Goal: Transaction & Acquisition: Obtain resource

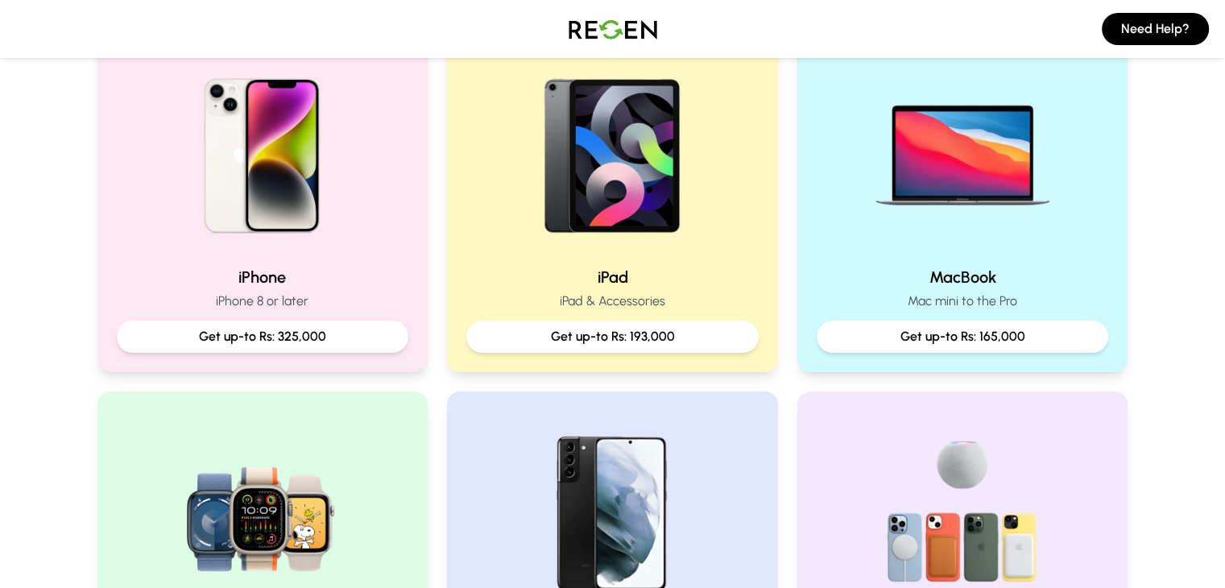
scroll to position [372, 0]
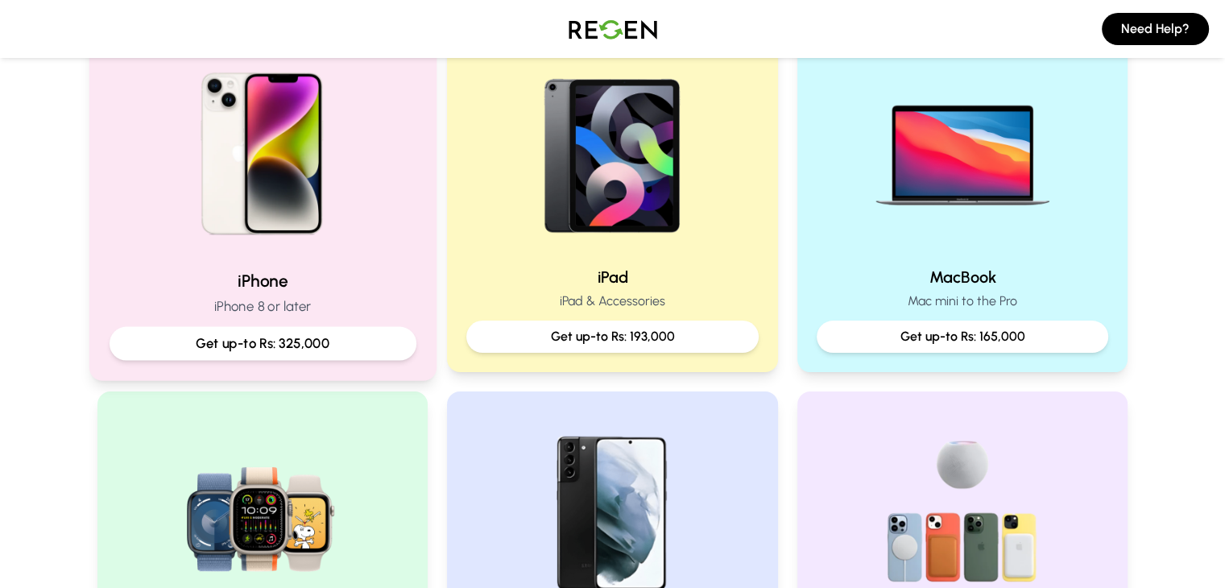
click at [232, 253] on img at bounding box center [262, 147] width 217 height 217
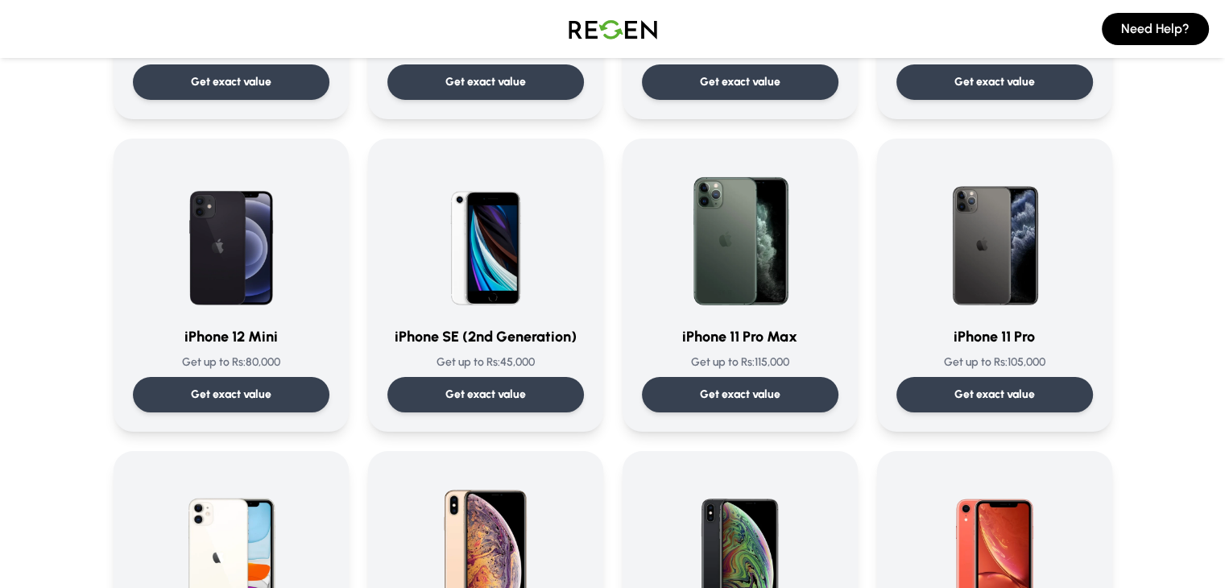
scroll to position [1305, 0]
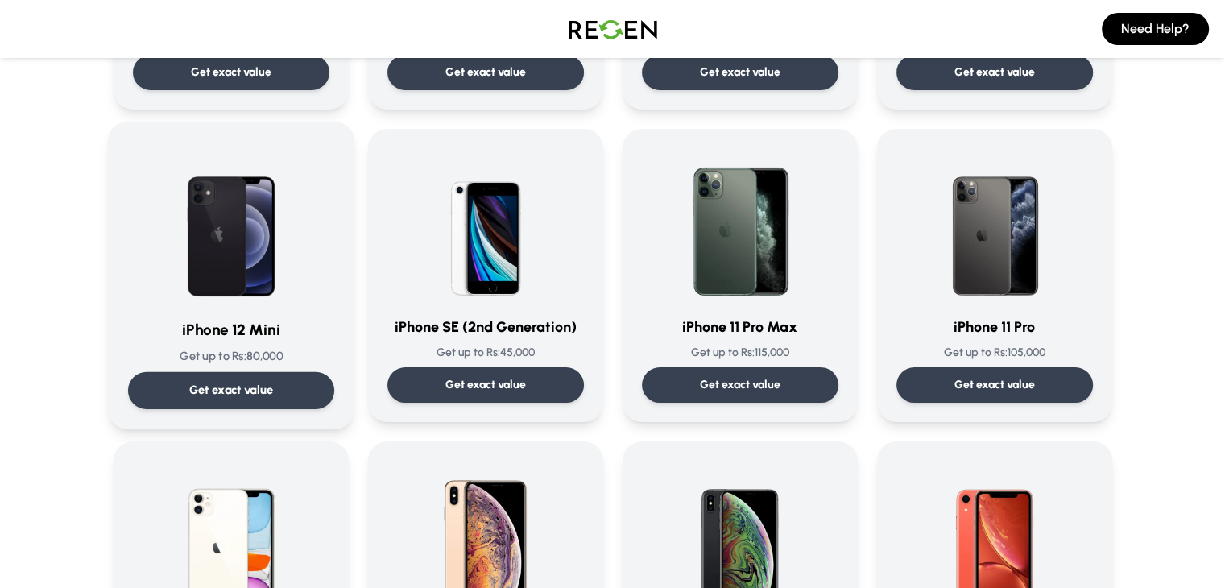
click at [282, 226] on img at bounding box center [231, 223] width 163 height 163
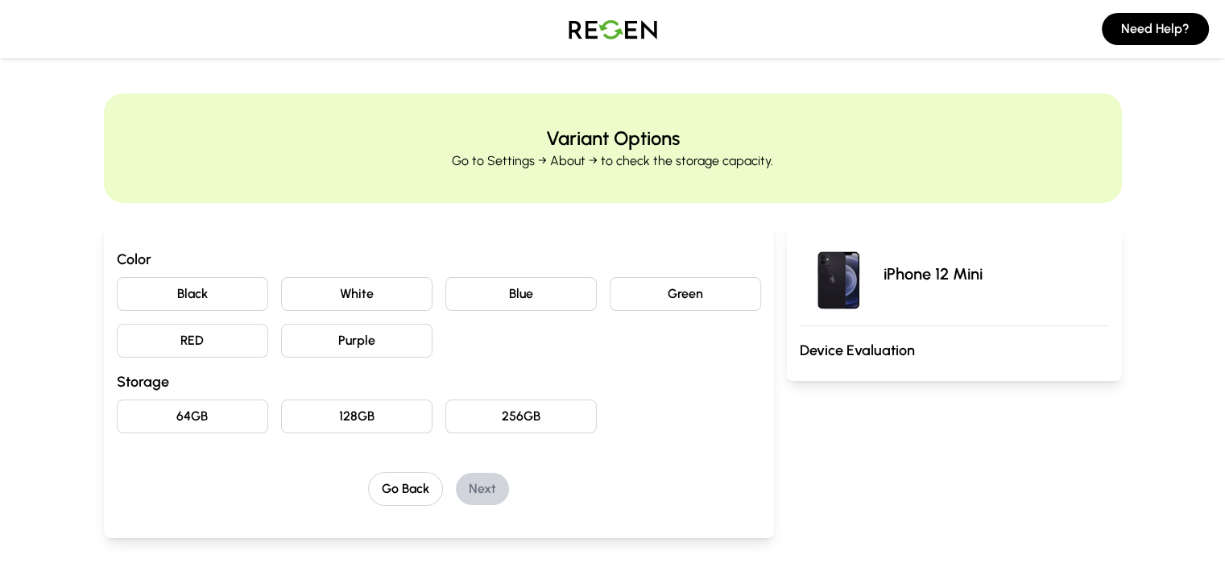
click at [117, 297] on button "Black" at bounding box center [192, 294] width 151 height 34
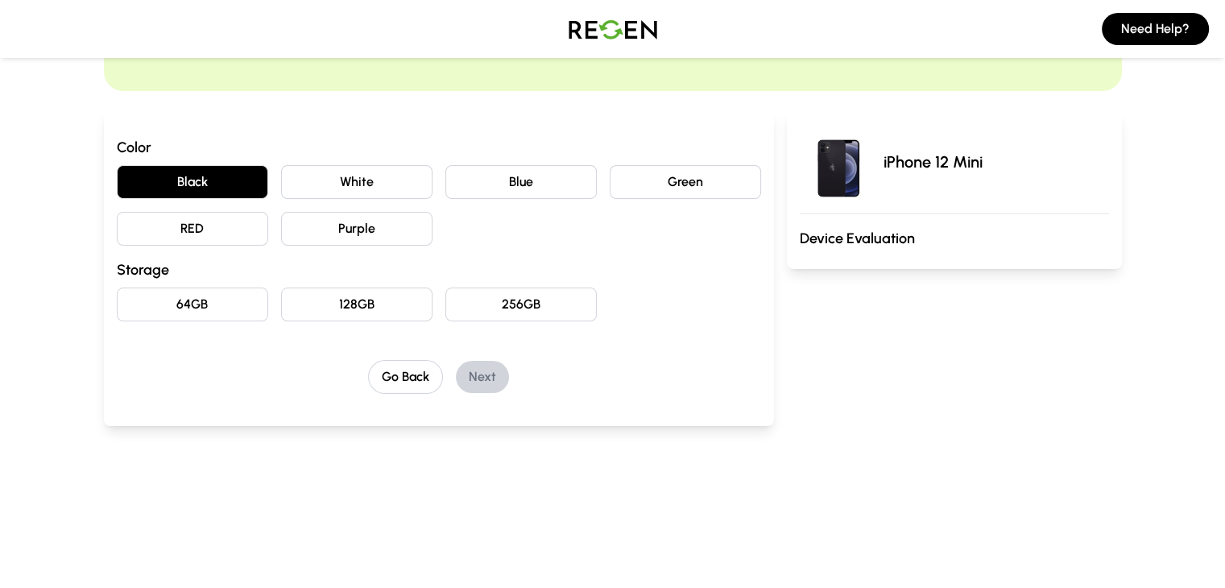
click at [155, 308] on button "64GB" at bounding box center [192, 305] width 151 height 34
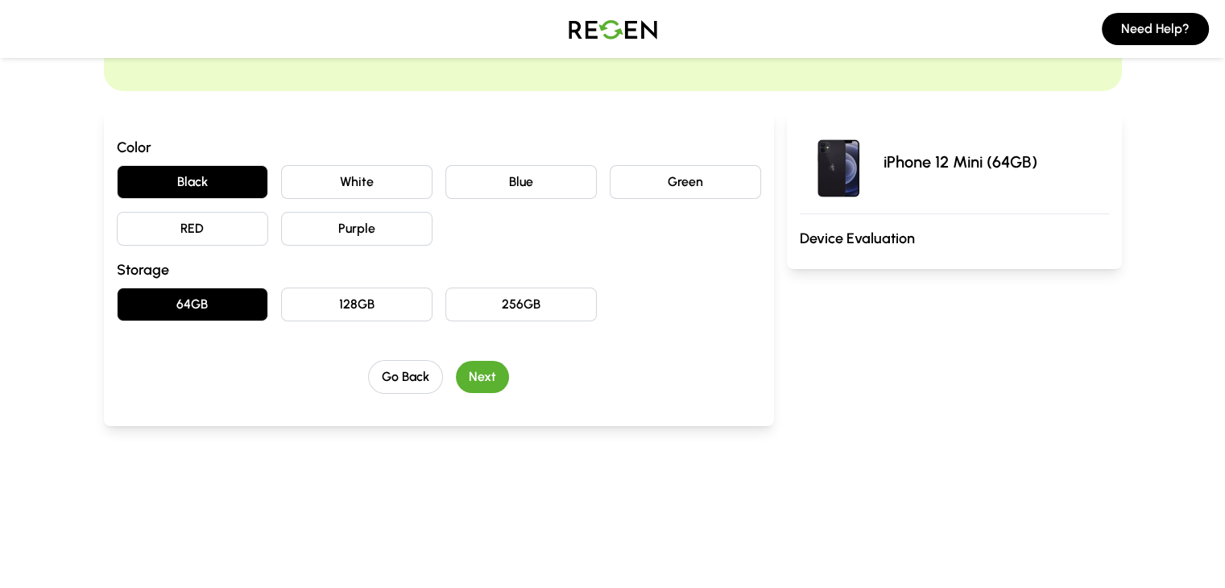
click at [465, 387] on button "Next" at bounding box center [482, 377] width 53 height 32
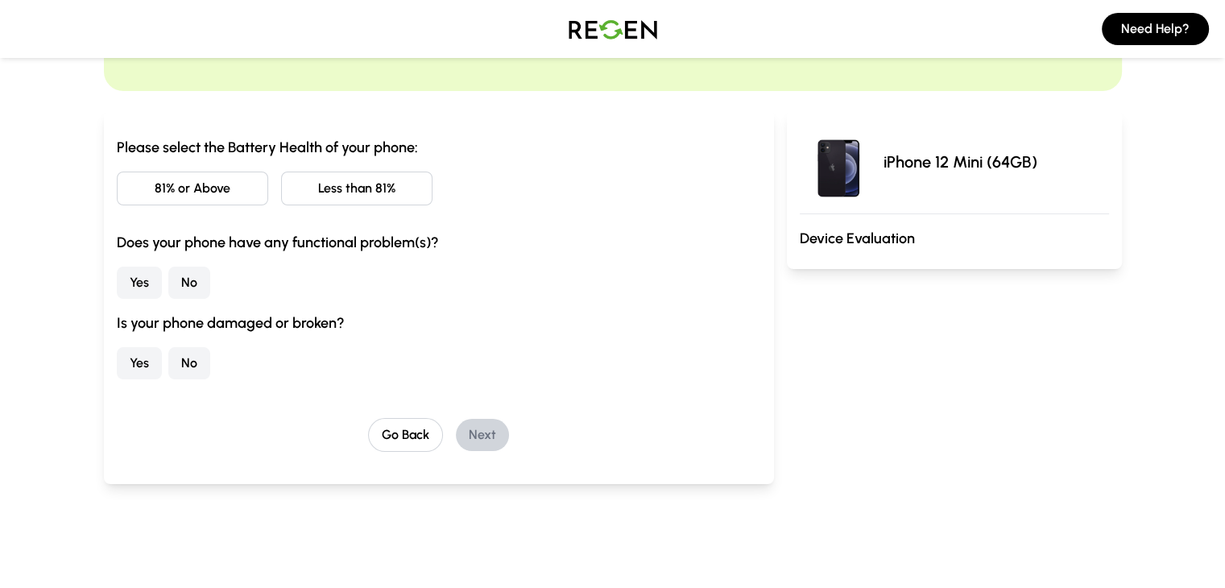
click at [117, 184] on button "81% or Above" at bounding box center [192, 189] width 151 height 34
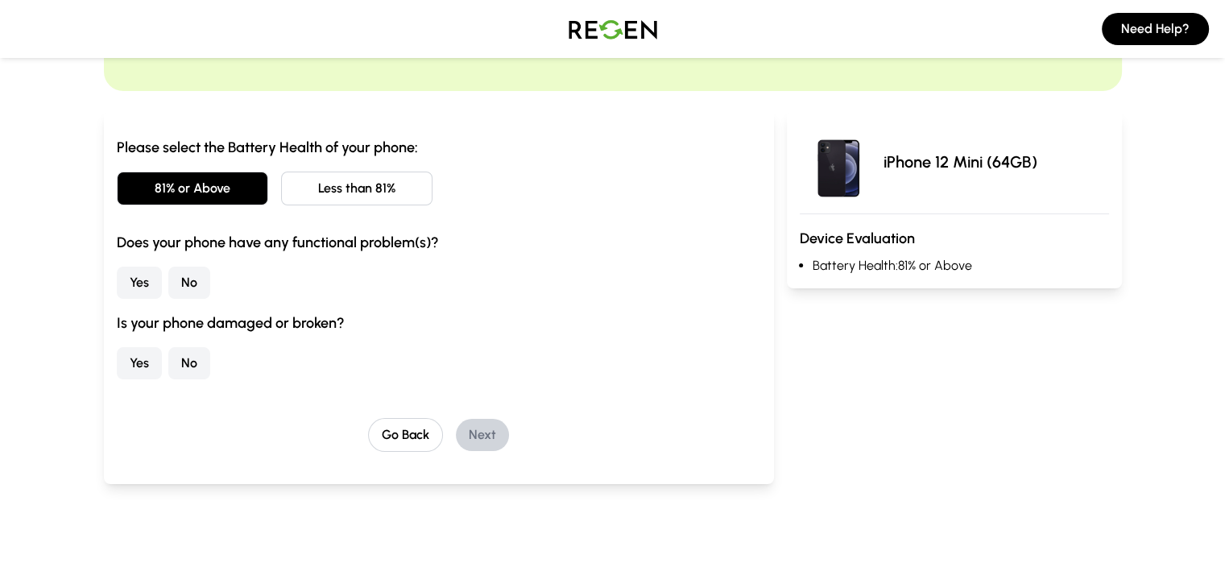
click at [168, 267] on button "No" at bounding box center [189, 283] width 42 height 32
click at [168, 354] on button "No" at bounding box center [189, 363] width 42 height 32
click at [456, 431] on button "Next" at bounding box center [482, 435] width 53 height 32
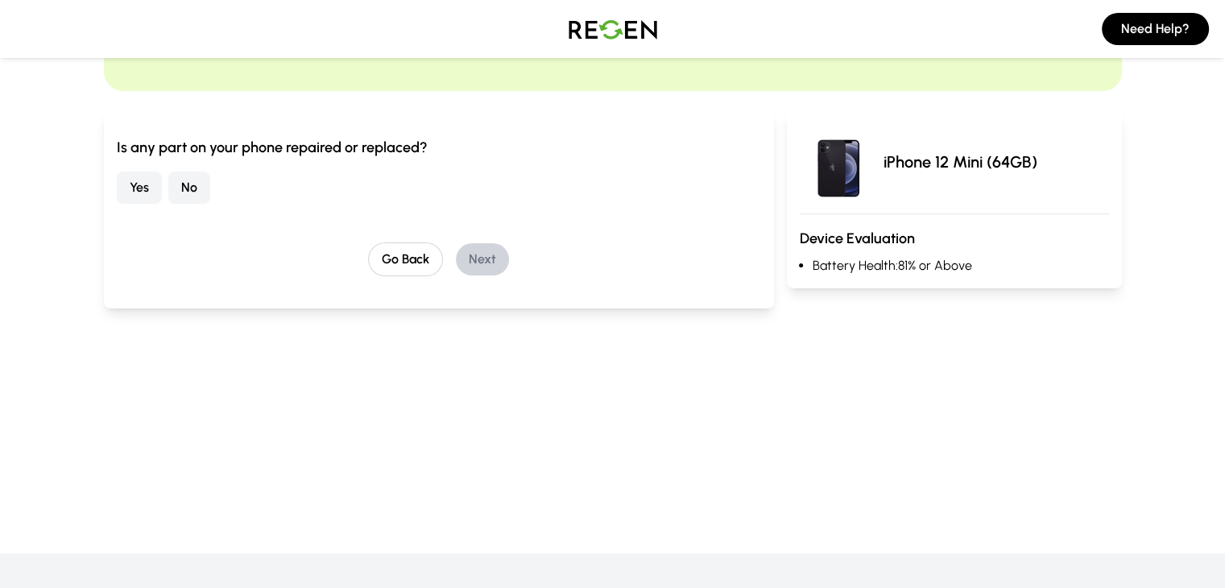
click at [168, 186] on button "No" at bounding box center [189, 188] width 42 height 32
click at [456, 260] on button "Next" at bounding box center [482, 259] width 53 height 32
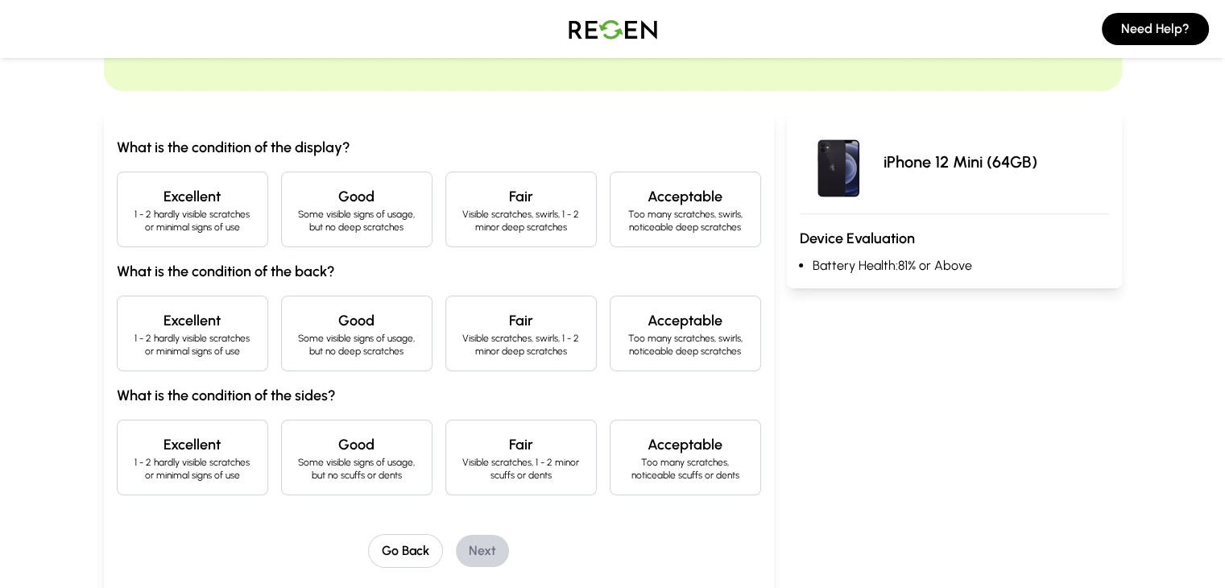
click at [345, 201] on h4 "Good" at bounding box center [357, 196] width 124 height 23
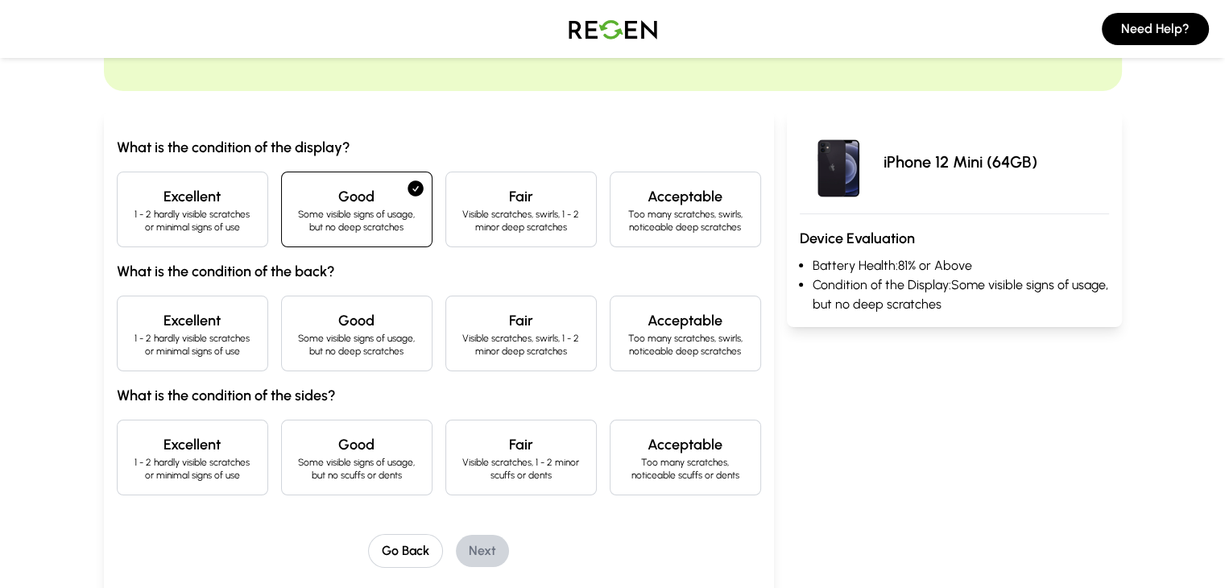
click at [130, 337] on p "1 - 2 hardly visible scratches or minimal signs of use" at bounding box center [192, 345] width 124 height 26
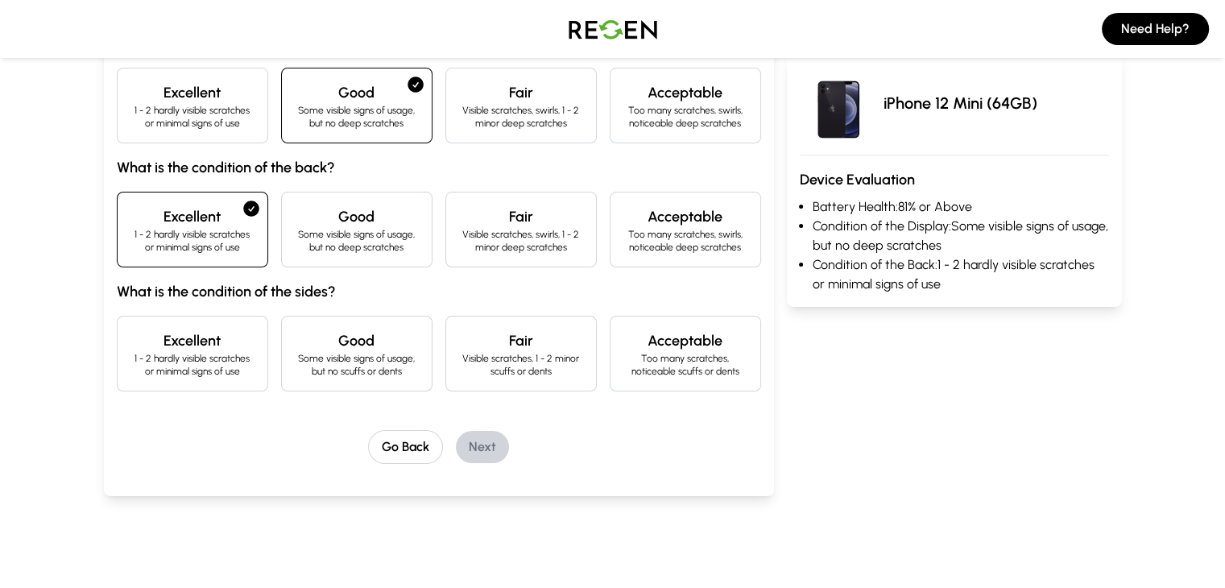
scroll to position [217, 0]
click at [281, 361] on div "Good Some visible signs of usage, but no scuffs or dents" at bounding box center [356, 352] width 151 height 76
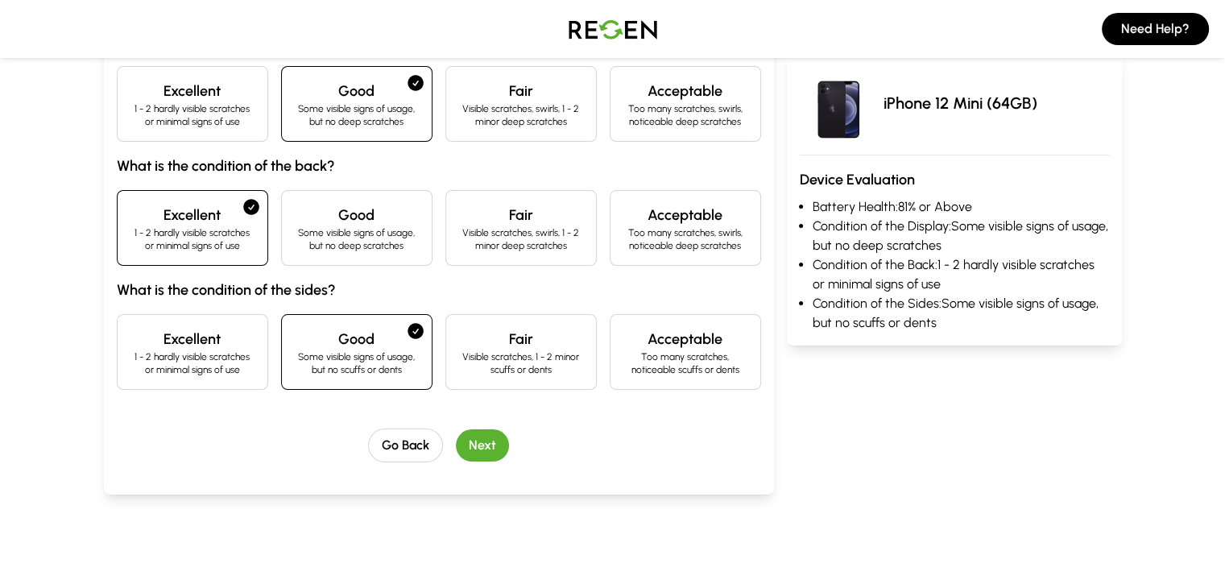
click at [457, 449] on button "Next" at bounding box center [482, 445] width 53 height 32
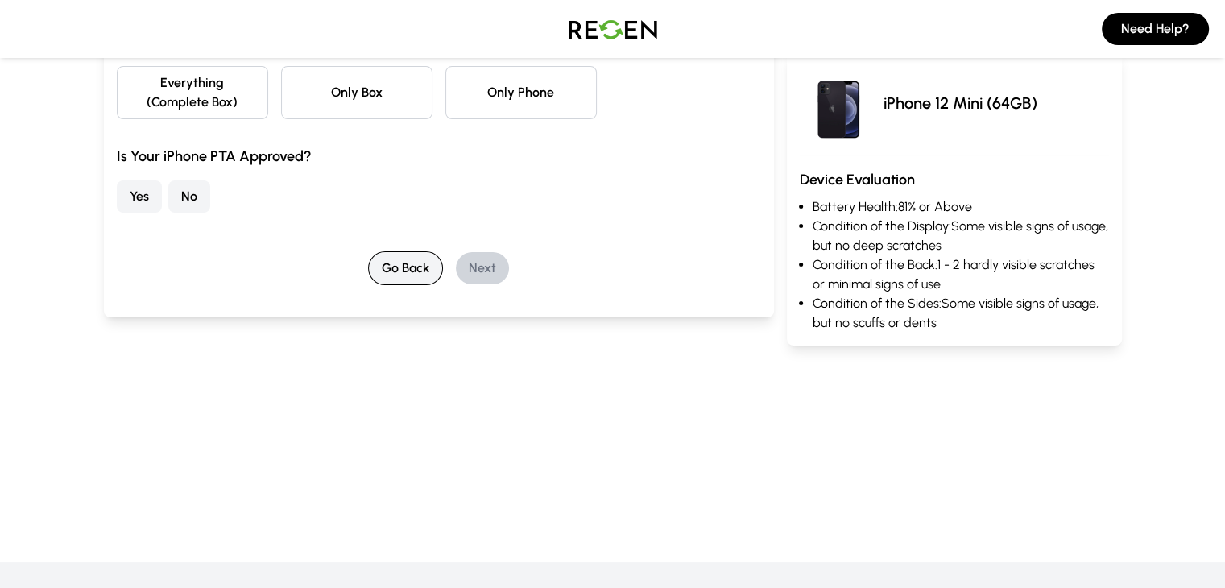
click at [386, 251] on button "Go Back" at bounding box center [405, 268] width 75 height 34
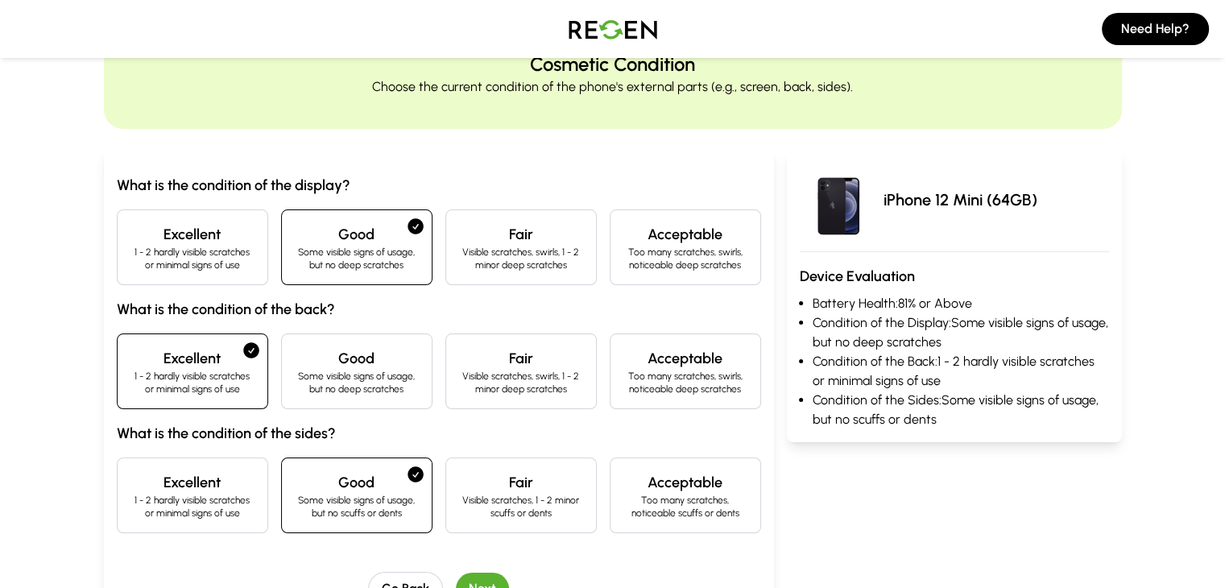
scroll to position [77, 0]
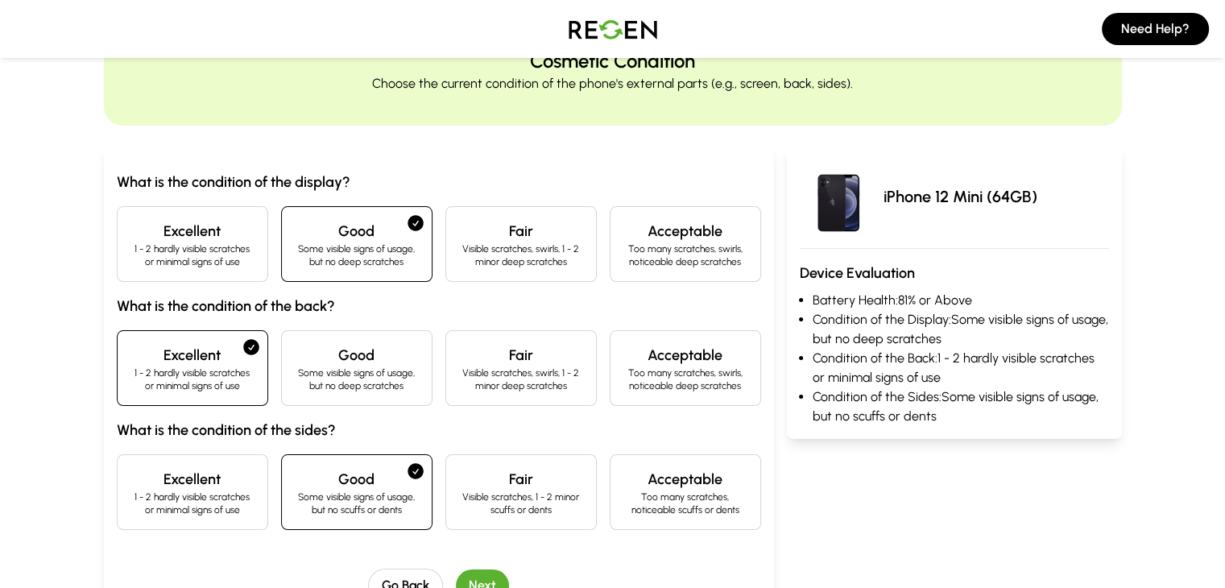
click at [130, 484] on h4 "Excellent" at bounding box center [192, 479] width 124 height 23
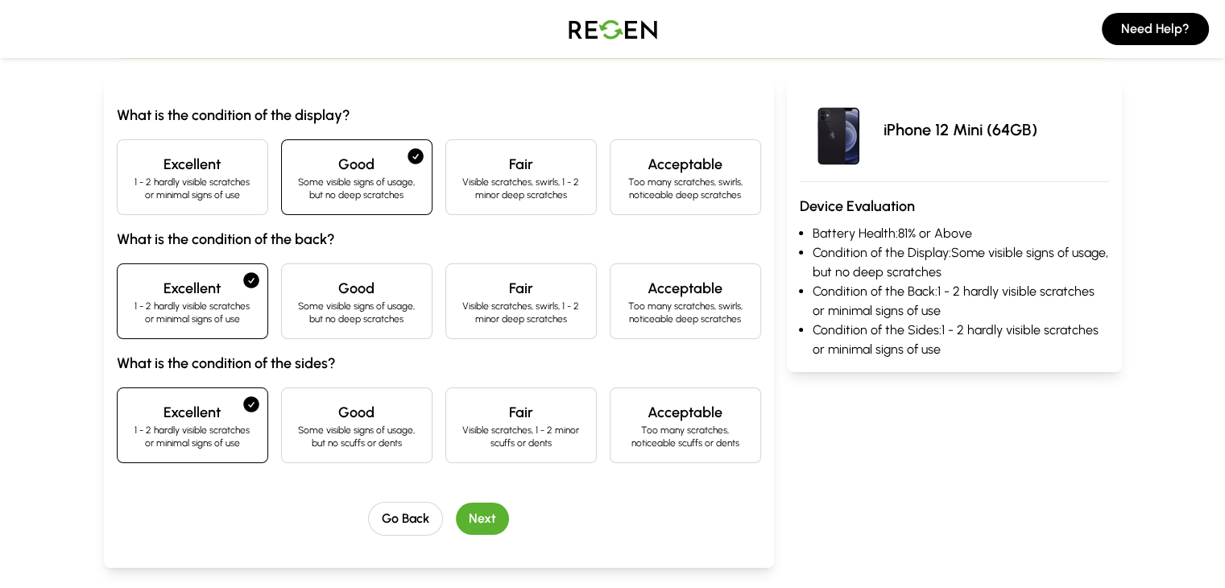
scroll to position [161, 0]
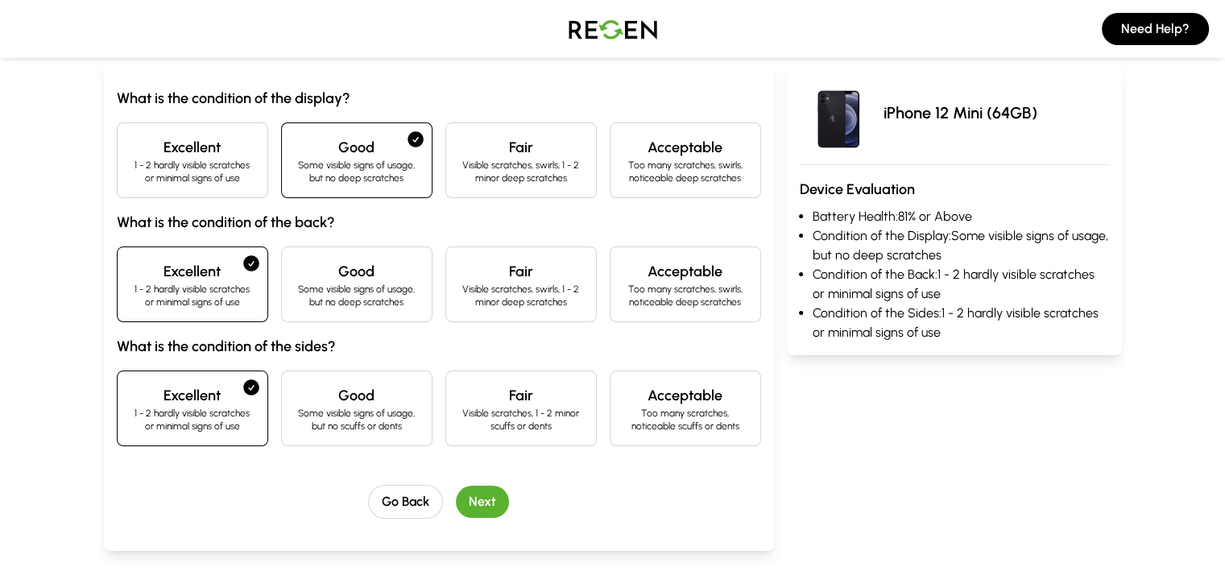
click at [456, 492] on button "Next" at bounding box center [482, 502] width 53 height 32
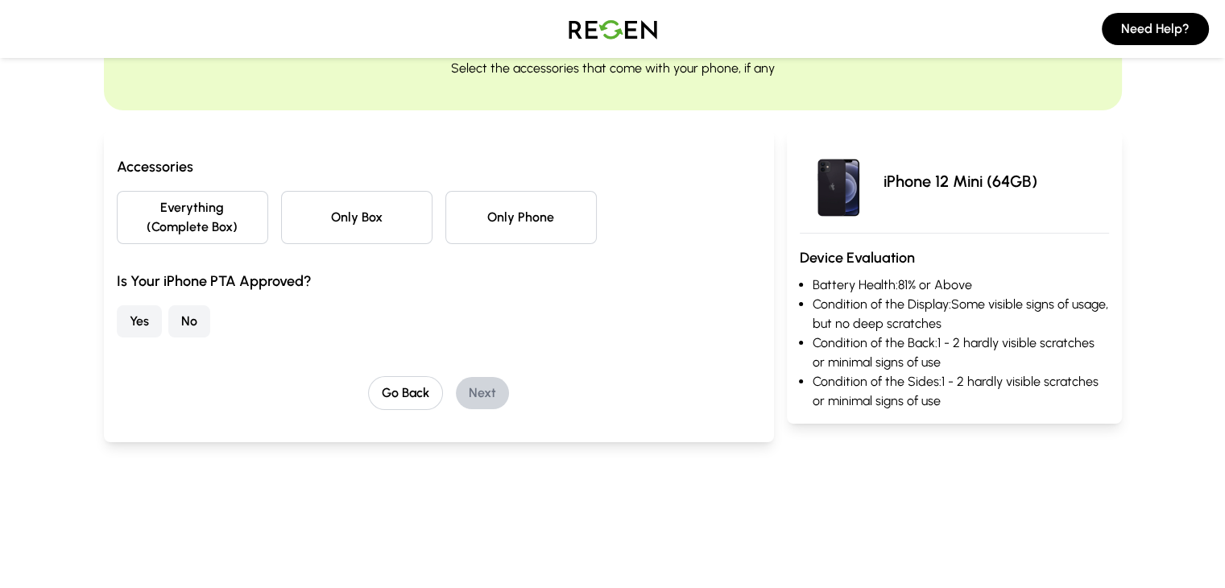
scroll to position [92, 0]
click at [296, 226] on div "Accessories Everything (Complete Box) Only Box Only Phone Is Your iPhone PTA Ap…" at bounding box center [439, 247] width 644 height 182
click at [328, 215] on button "Only Box" at bounding box center [356, 218] width 151 height 53
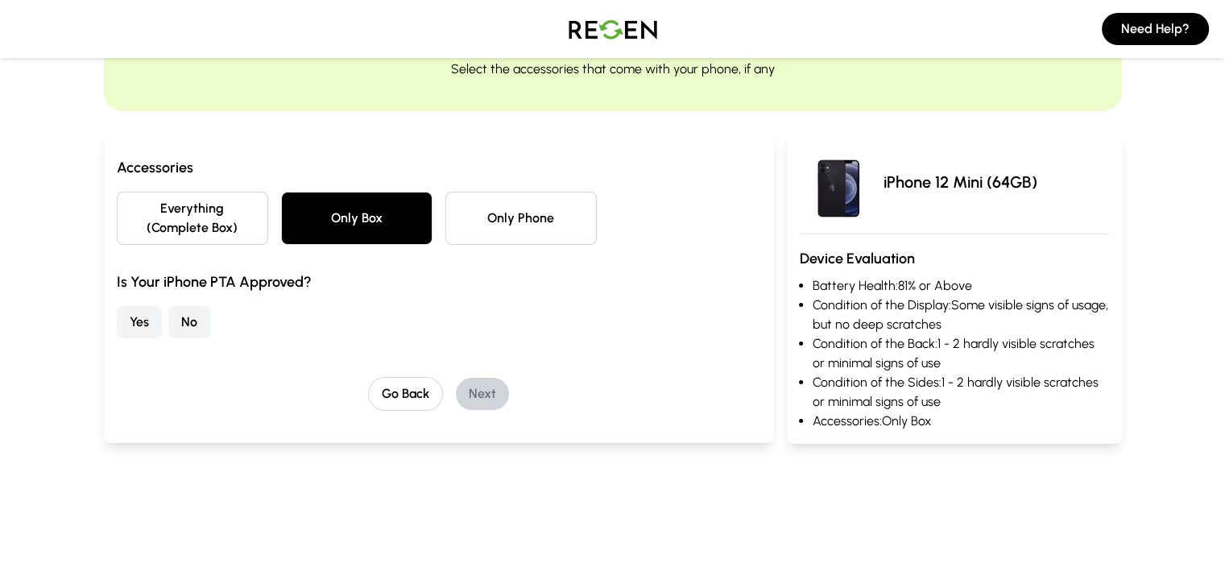
click at [168, 306] on button "No" at bounding box center [189, 322] width 42 height 32
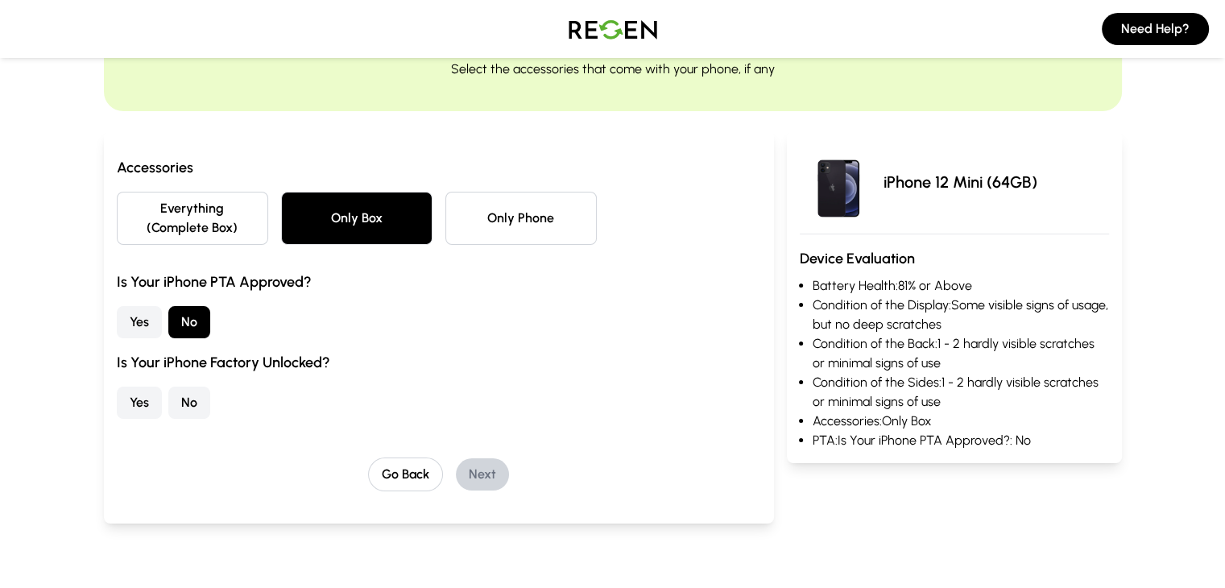
click at [168, 388] on button "No" at bounding box center [189, 403] width 42 height 32
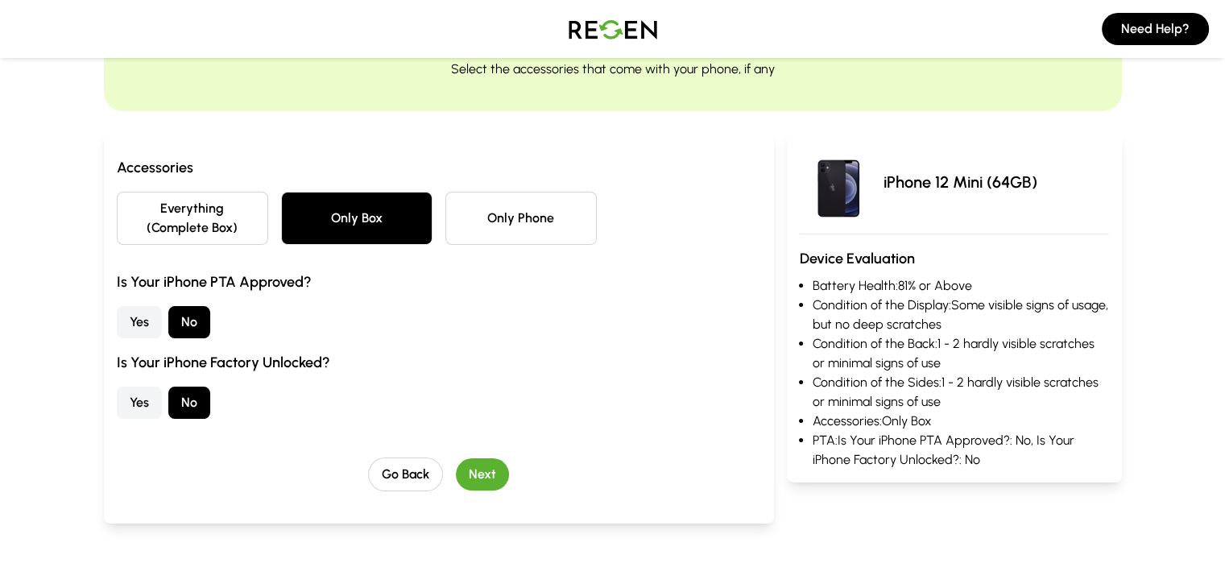
click at [447, 435] on div "Accessories Everything (Complete Box) Only Box Only Phone Is Your iPhone PTA Ap…" at bounding box center [439, 323] width 644 height 335
click at [456, 458] on button "Next" at bounding box center [482, 474] width 53 height 32
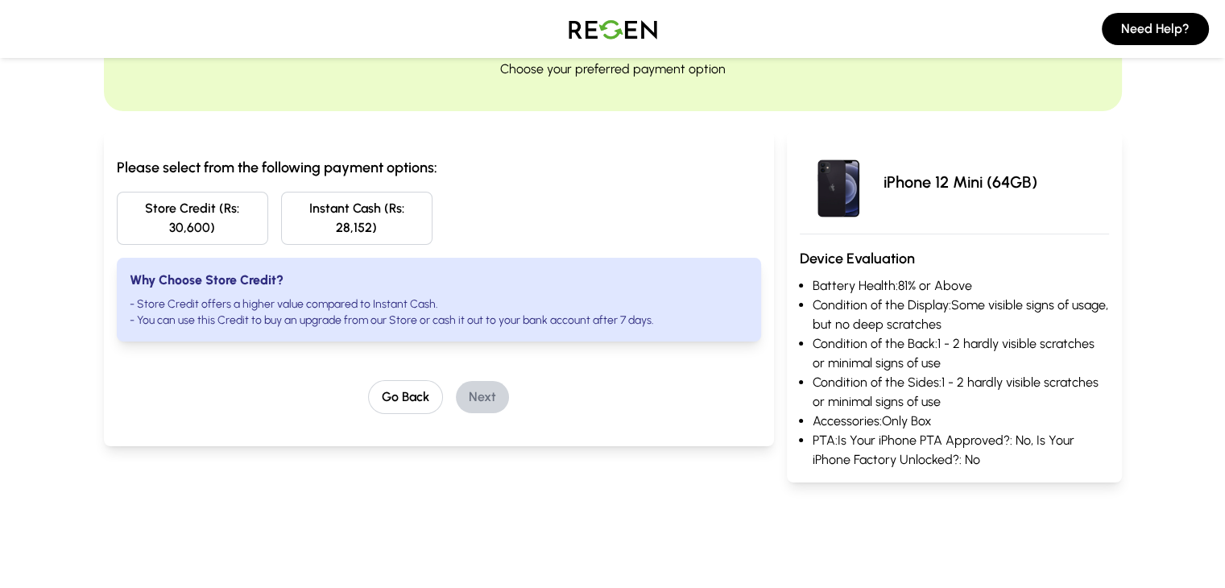
scroll to position [0, 0]
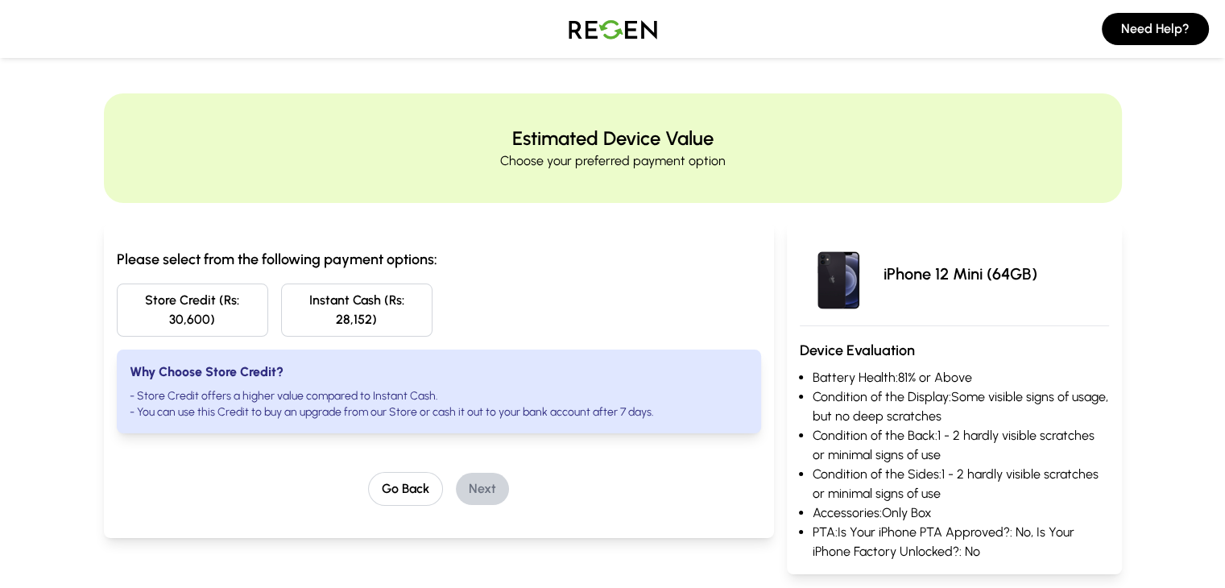
click at [151, 303] on button "Store Credit (Rs: 30,600)" at bounding box center [192, 309] width 151 height 53
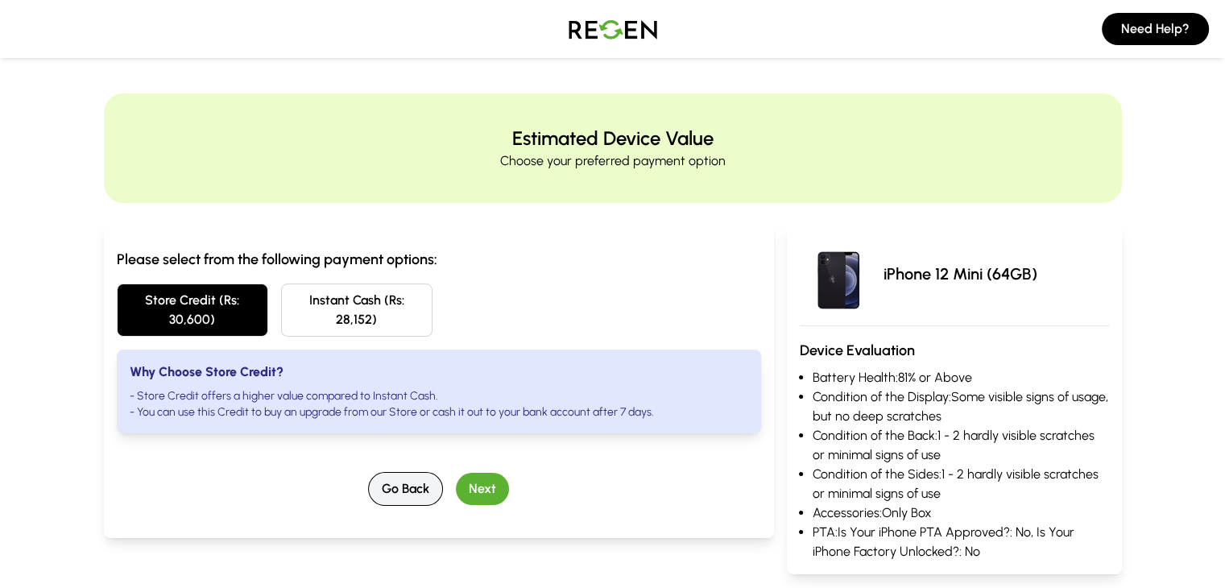
click at [387, 472] on button "Go Back" at bounding box center [405, 489] width 75 height 34
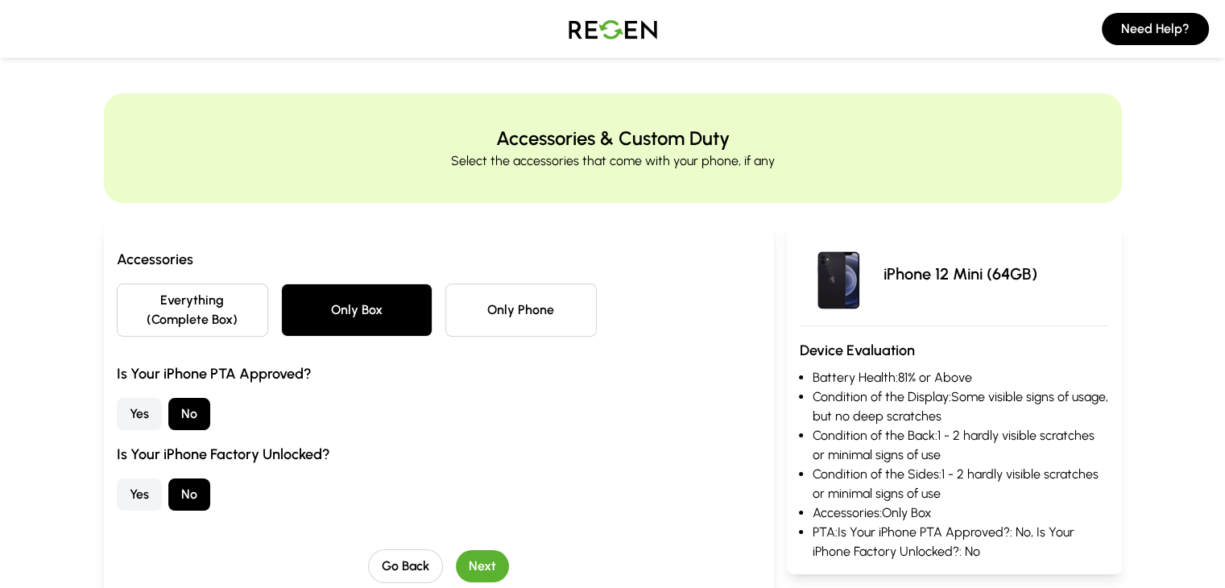
click at [457, 291] on button "Only Phone" at bounding box center [520, 309] width 151 height 53
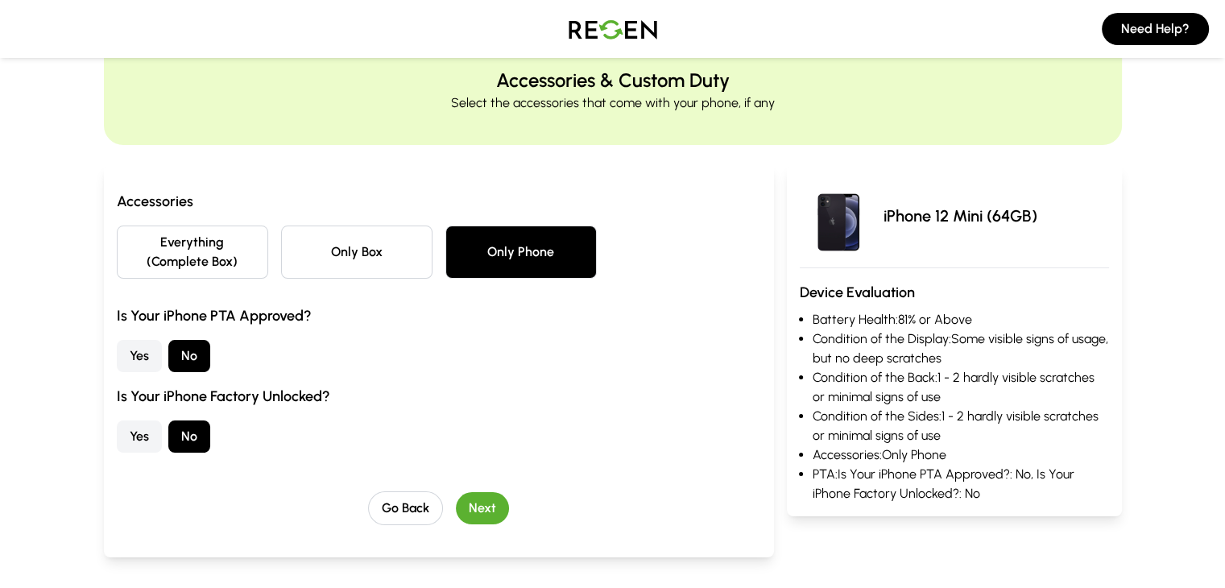
scroll to position [58, 0]
click at [457, 492] on button "Next" at bounding box center [482, 508] width 53 height 32
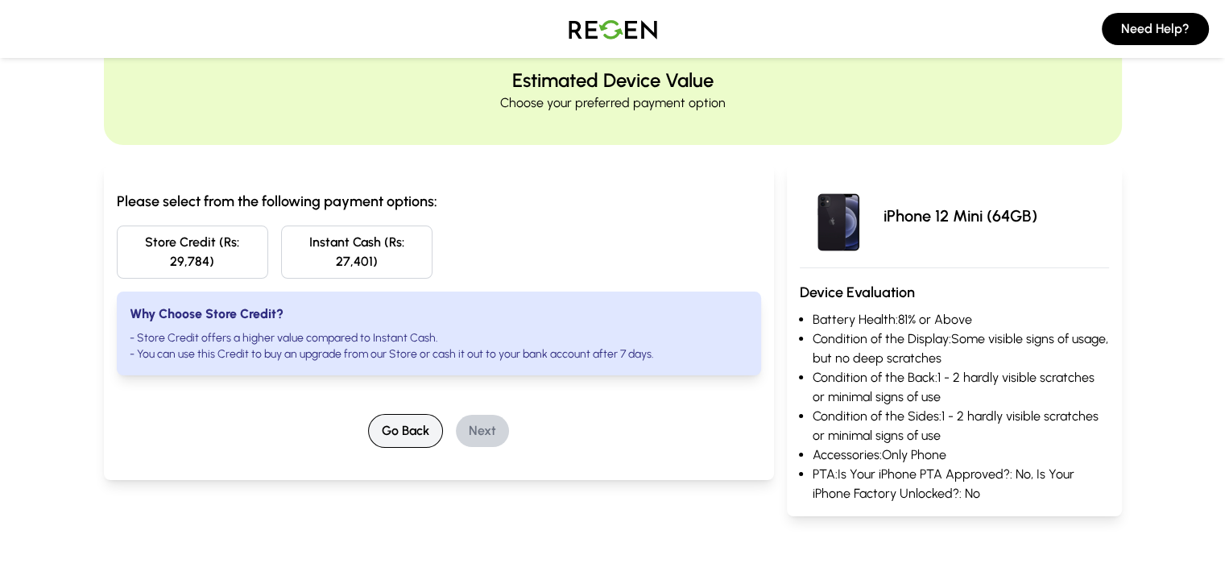
click at [368, 416] on button "Go Back" at bounding box center [405, 431] width 75 height 34
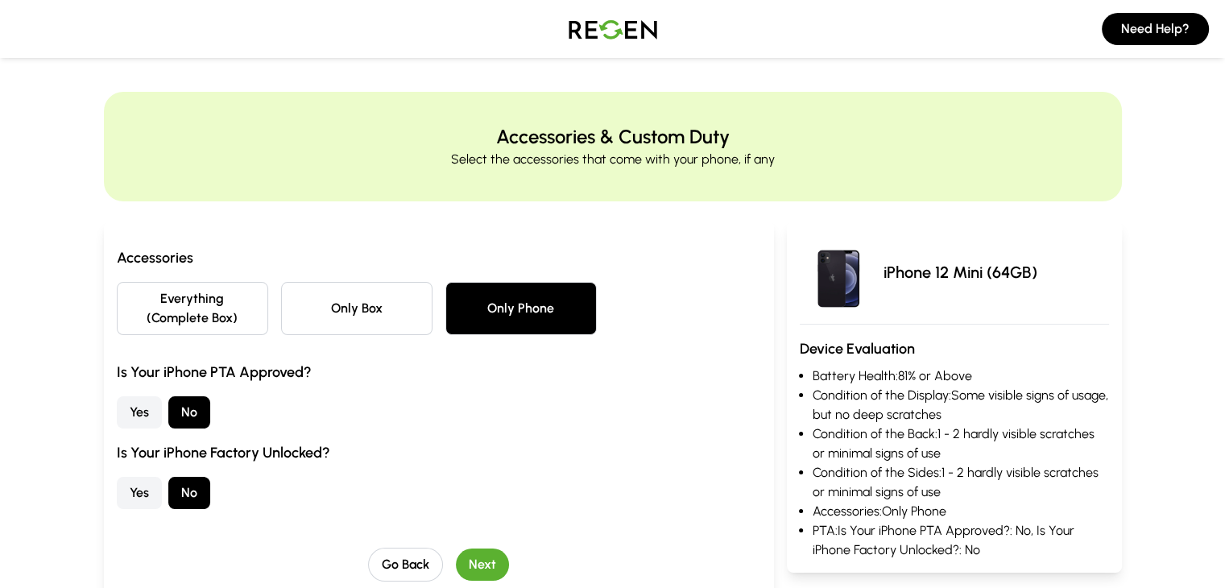
scroll to position [0, 0]
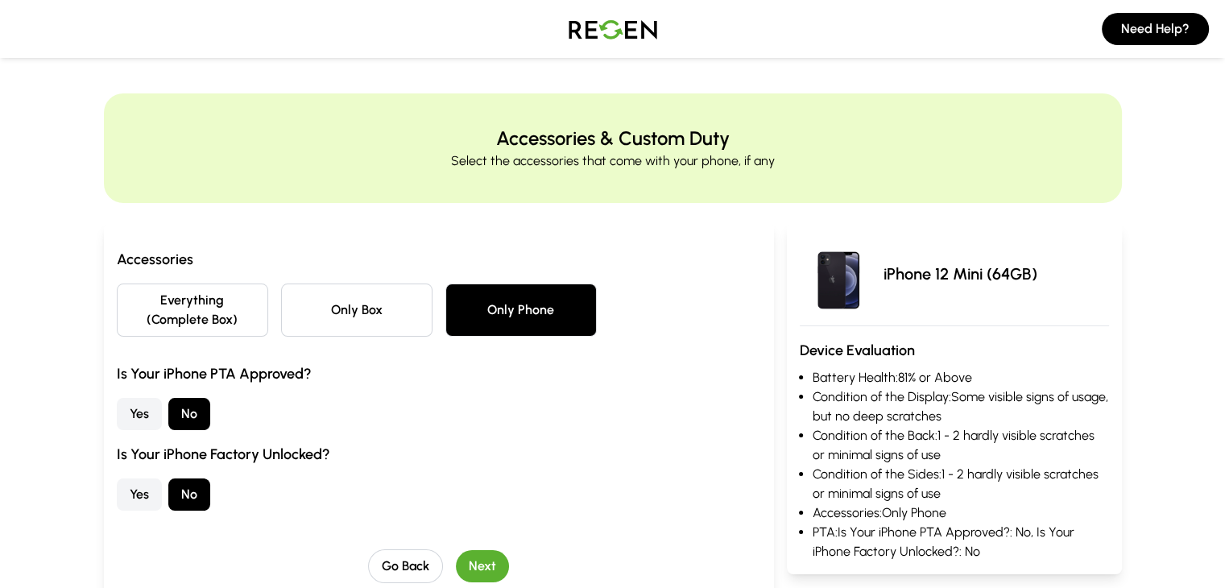
click at [283, 320] on div "Accessories Everything (Complete Box) Only Box Only Phone Is Your iPhone PTA Ap…" at bounding box center [439, 379] width 644 height 263
click at [325, 295] on button "Only Box" at bounding box center [356, 309] width 151 height 53
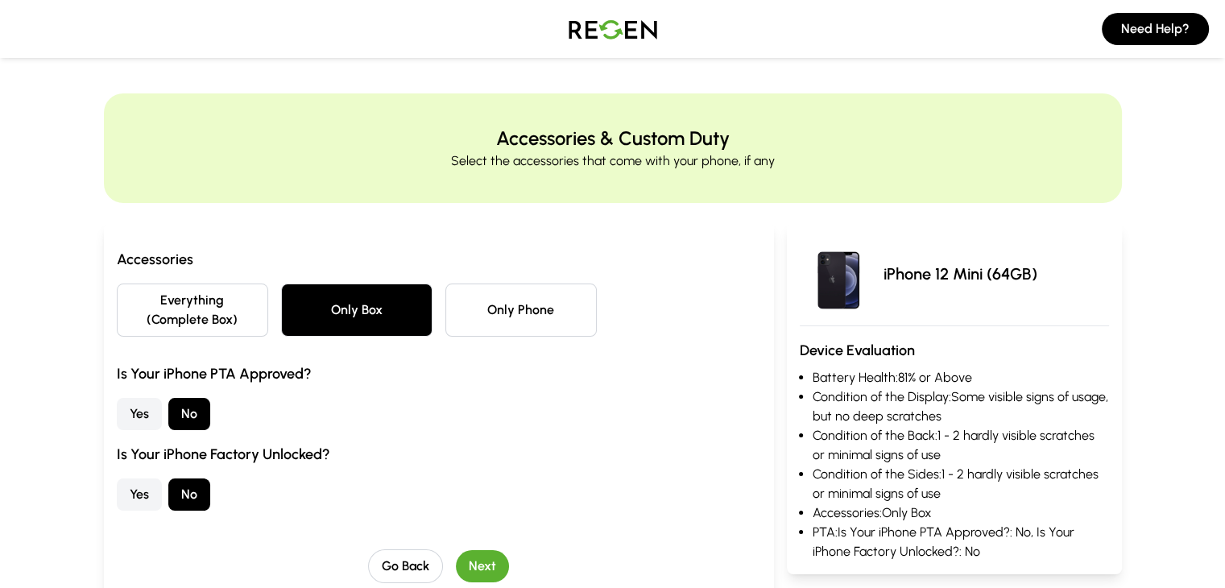
click at [151, 308] on button "Everything (Complete Box)" at bounding box center [192, 309] width 151 height 53
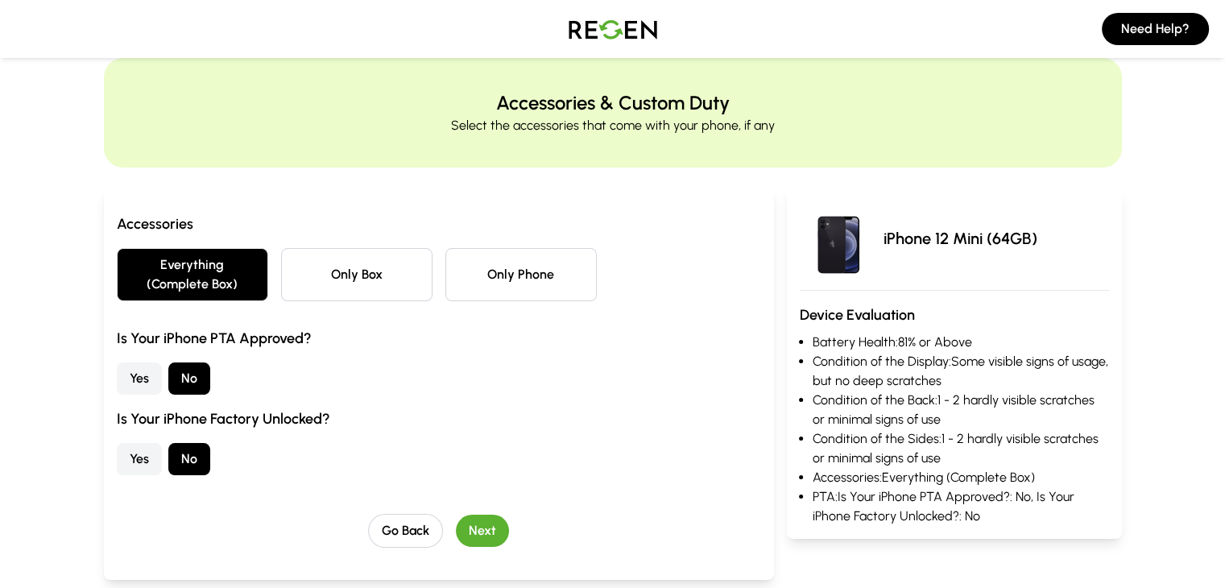
scroll to position [37, 0]
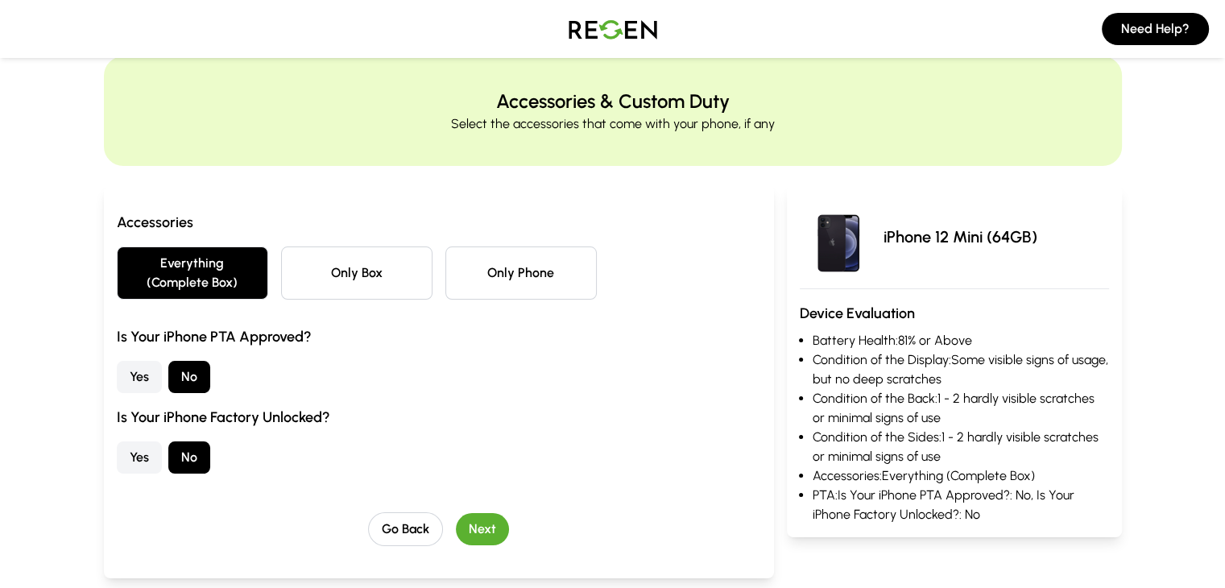
click at [456, 513] on button "Next" at bounding box center [482, 529] width 53 height 32
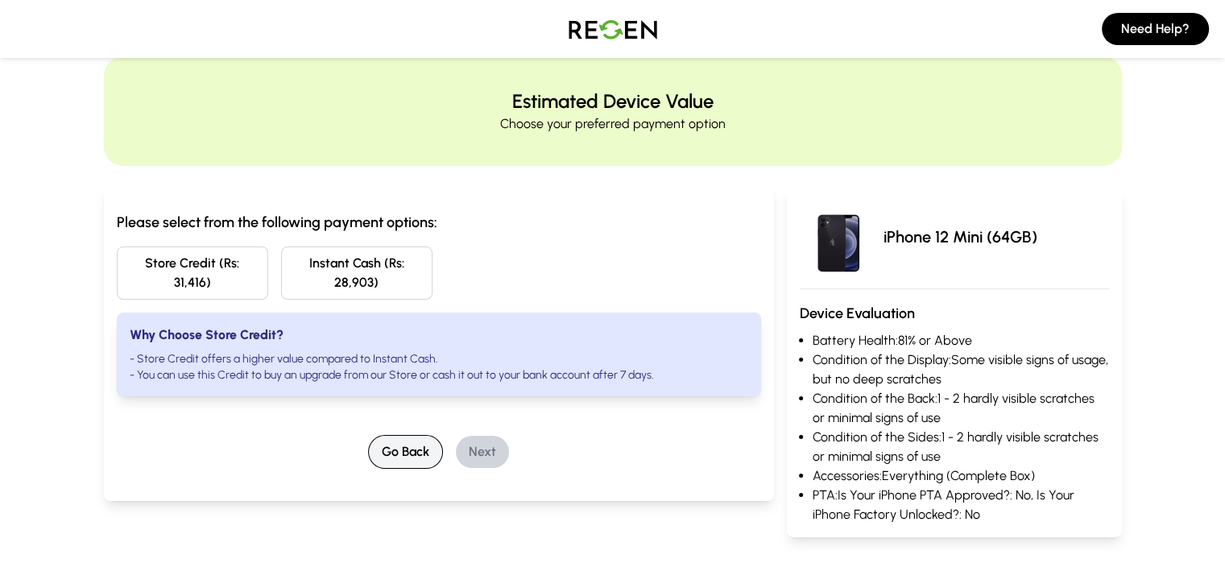
click at [385, 438] on button "Go Back" at bounding box center [405, 452] width 75 height 34
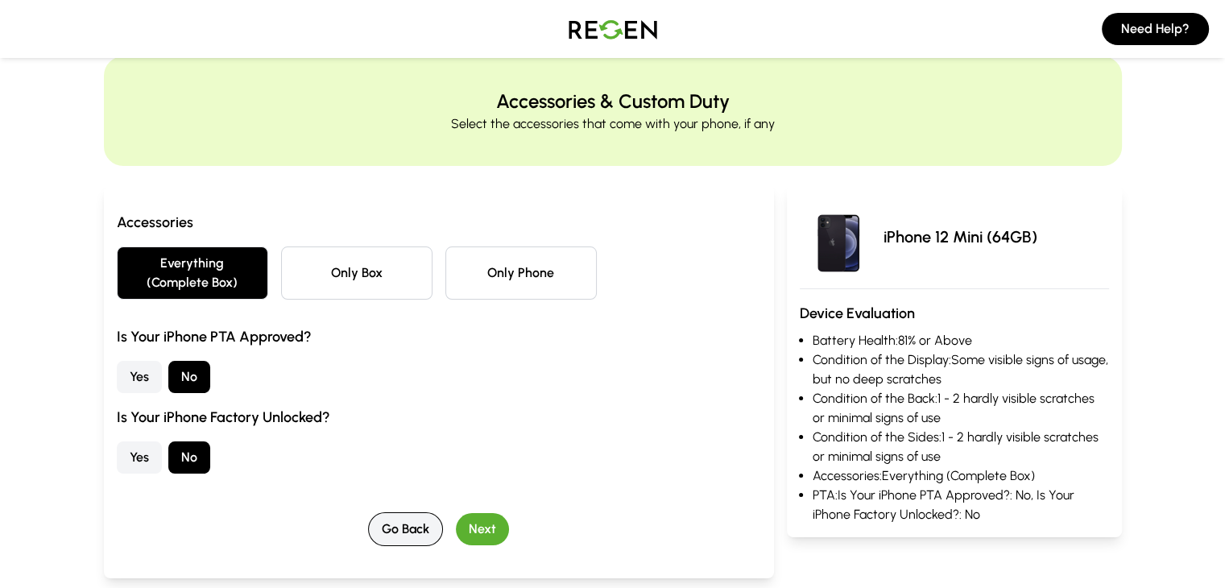
scroll to position [0, 0]
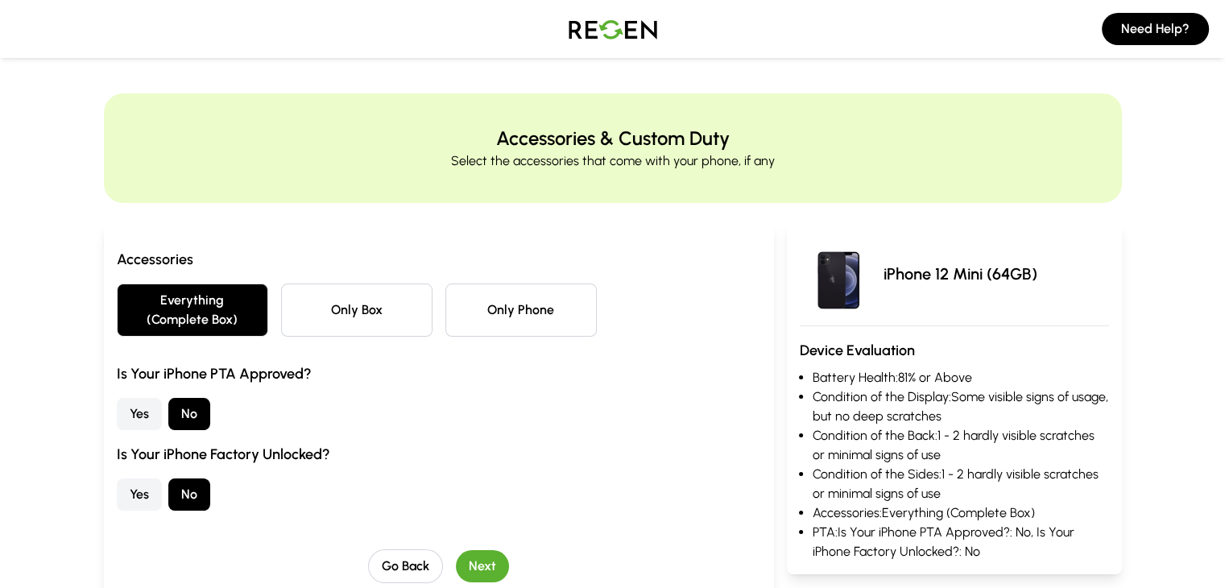
click at [369, 302] on button "Only Box" at bounding box center [356, 309] width 151 height 53
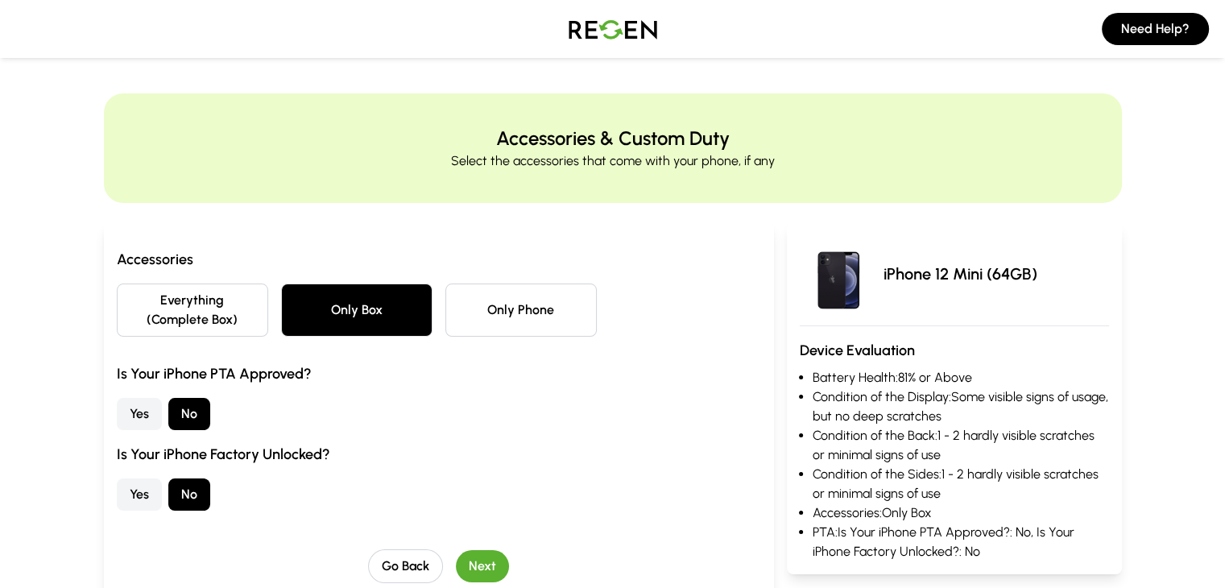
click at [456, 550] on button "Next" at bounding box center [482, 566] width 53 height 32
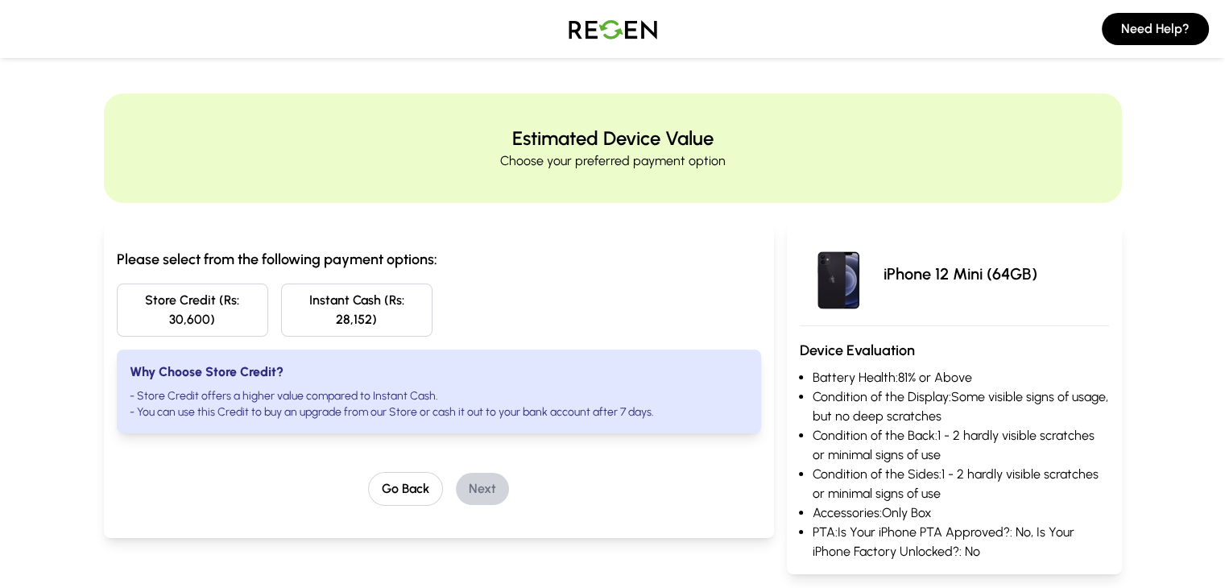
click at [183, 294] on button "Store Credit (Rs: 30,600)" at bounding box center [192, 309] width 151 height 53
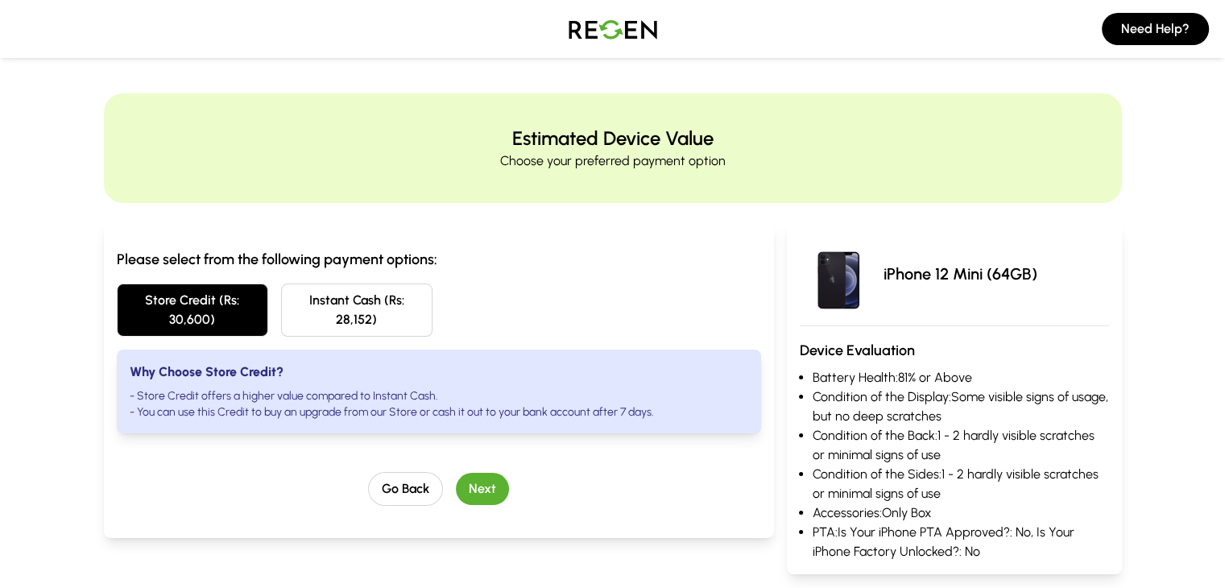
click at [460, 473] on button "Next" at bounding box center [482, 489] width 53 height 32
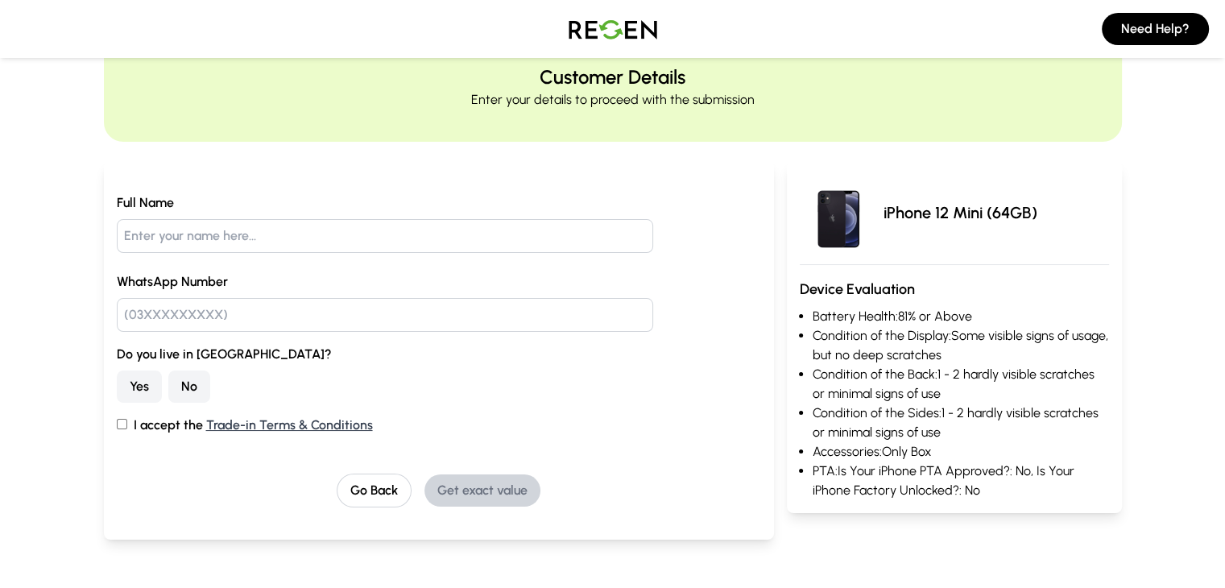
scroll to position [68, 0]
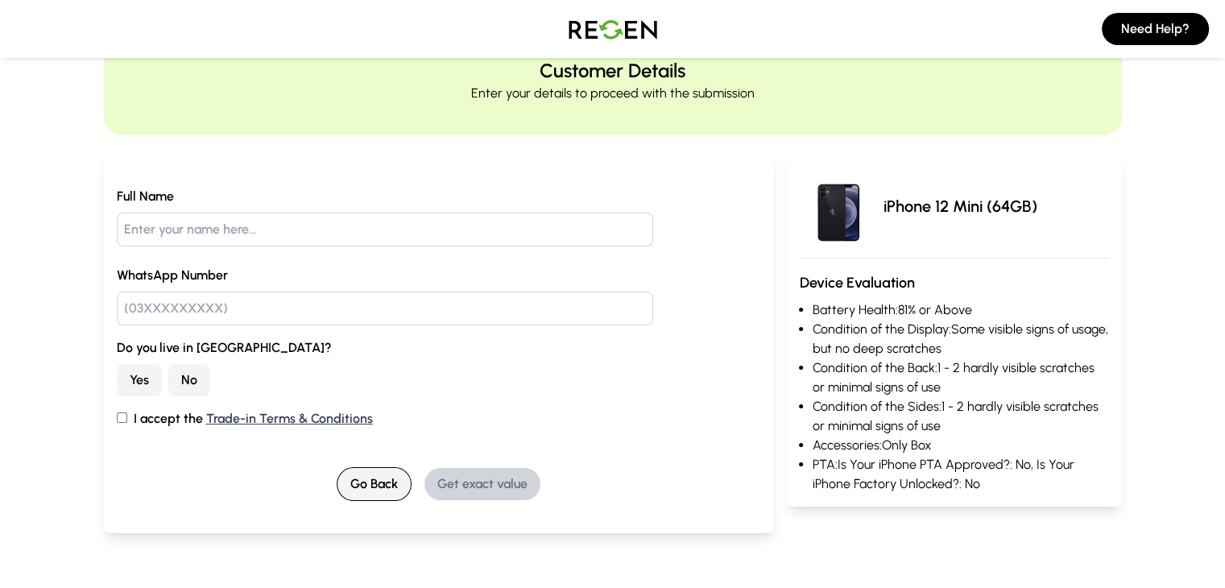
click at [344, 478] on button "Go Back" at bounding box center [374, 484] width 75 height 34
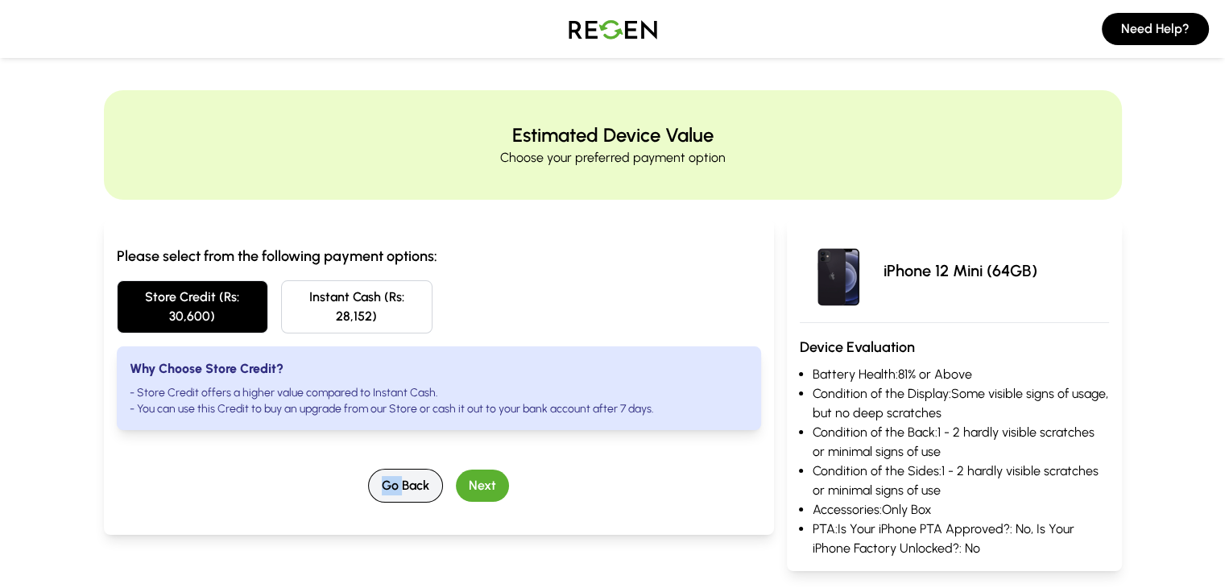
click at [344, 478] on div "Please select from the following payment options: Store Credit (Rs: 30,600) Ins…" at bounding box center [439, 377] width 670 height 316
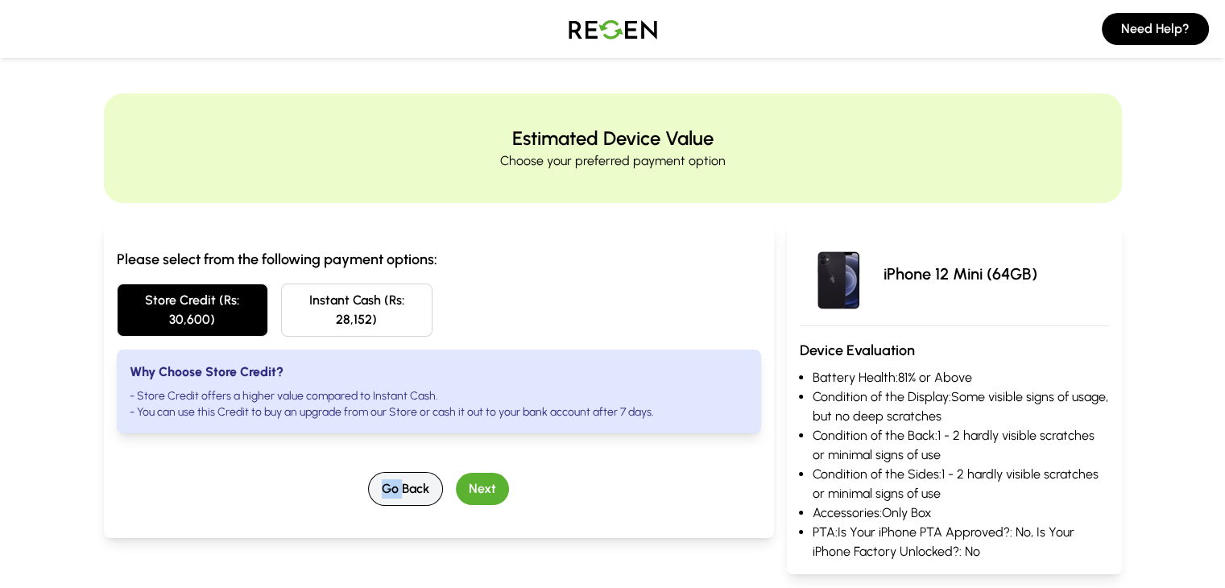
click at [368, 478] on button "Go Back" at bounding box center [405, 489] width 75 height 34
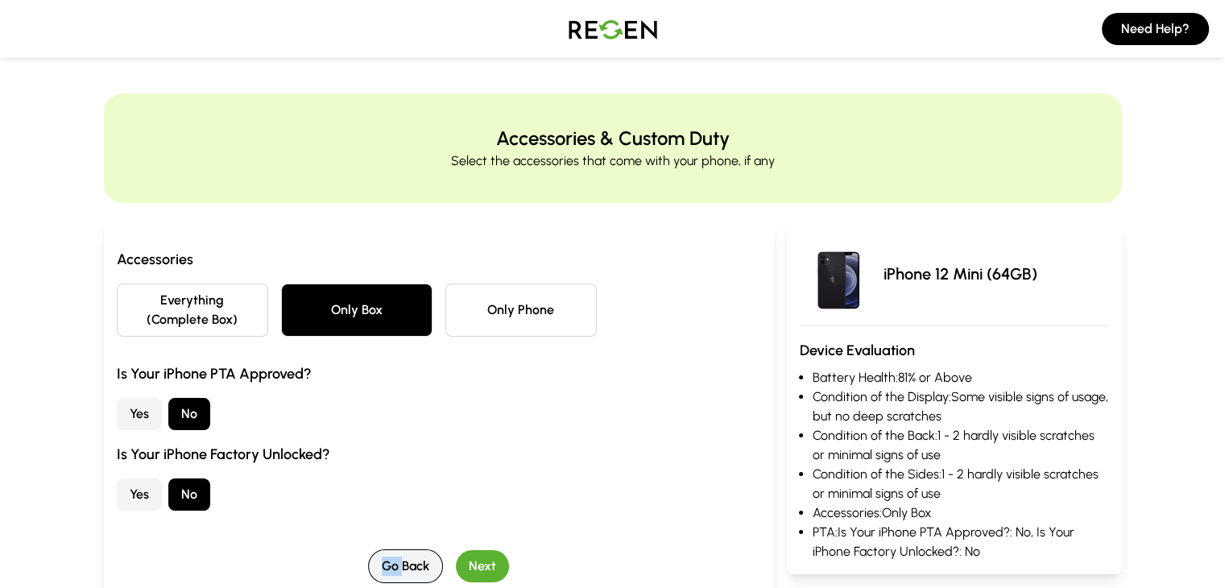
click at [368, 549] on button "Go Back" at bounding box center [405, 566] width 75 height 34
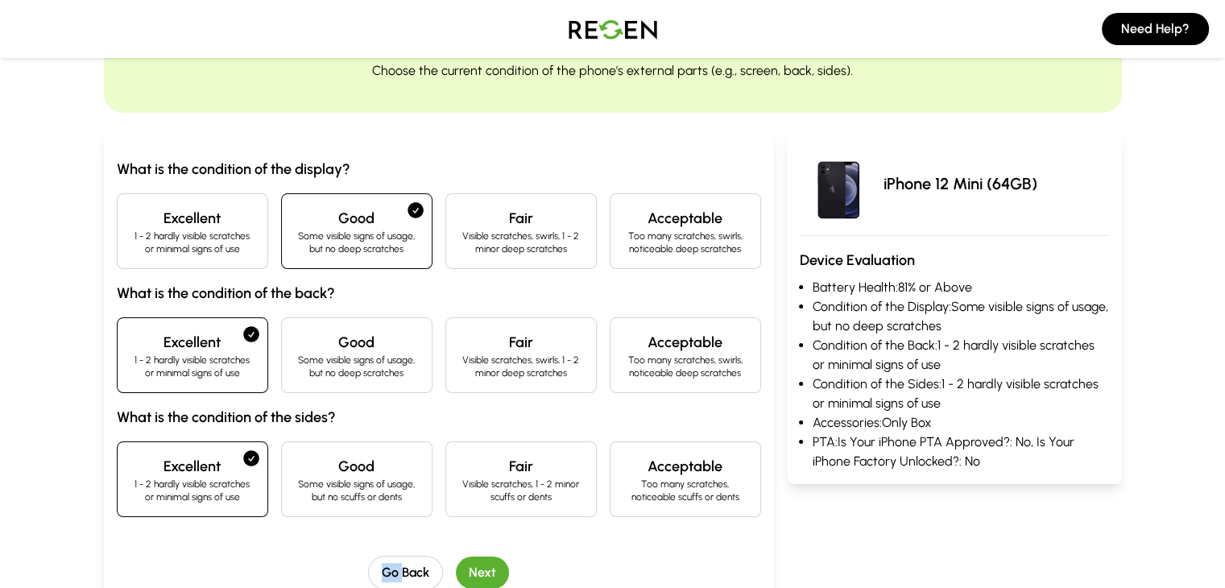
scroll to position [92, 0]
click at [528, 246] on p "Visible scratches, swirls, 1 - 2 minor deep scratches" at bounding box center [521, 241] width 124 height 26
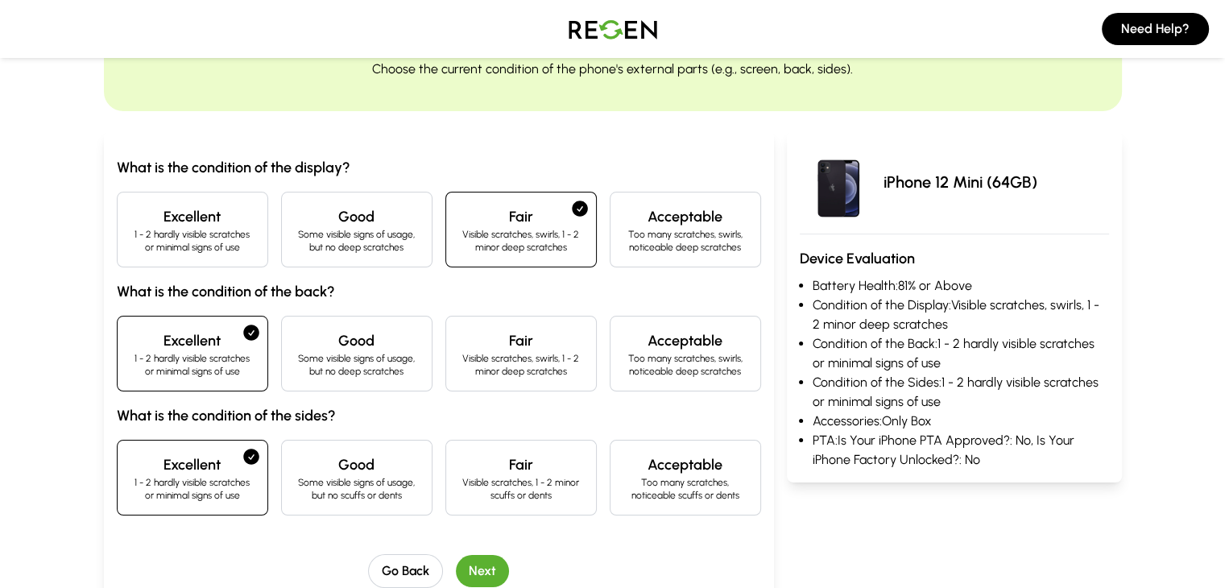
click at [321, 492] on p "Some visible signs of usage, but no scuffs or dents" at bounding box center [357, 489] width 124 height 26
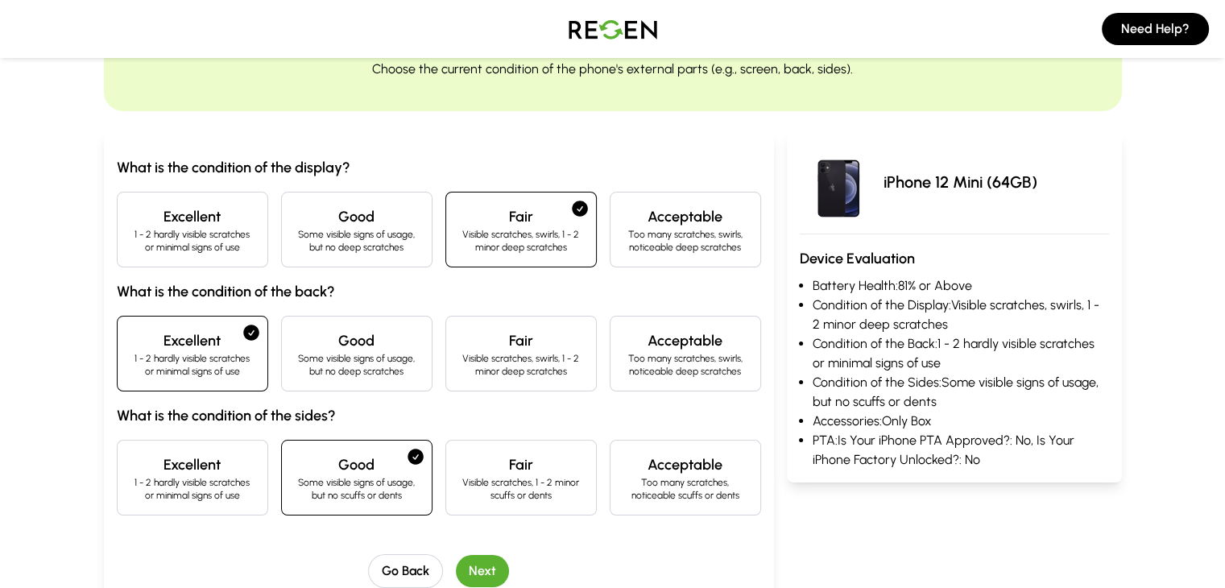
click at [456, 577] on button "Next" at bounding box center [482, 571] width 53 height 32
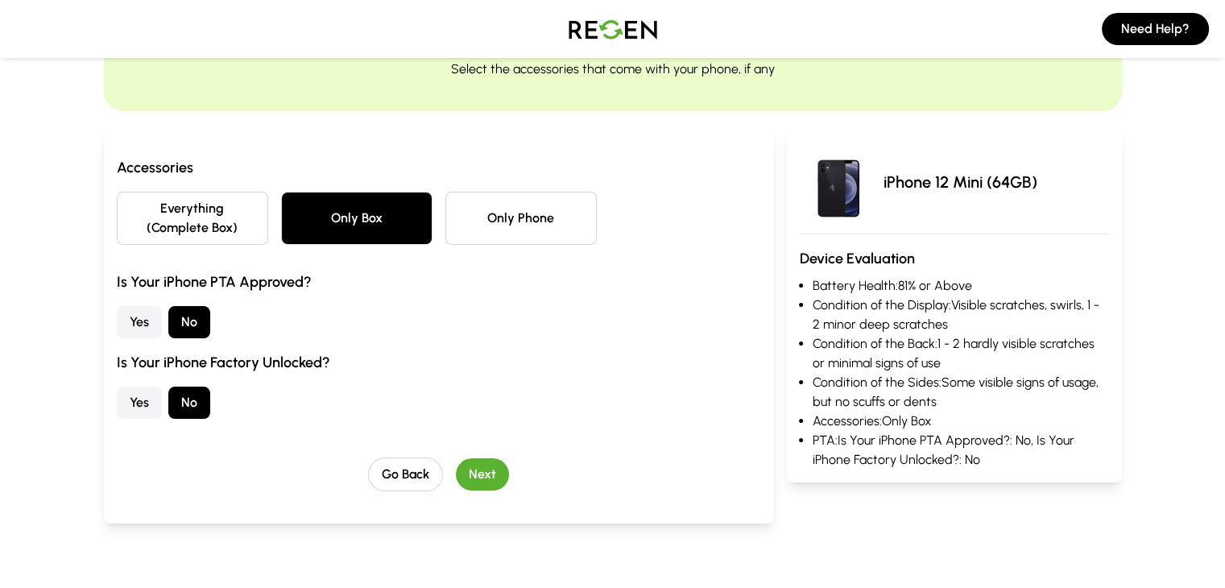
scroll to position [0, 0]
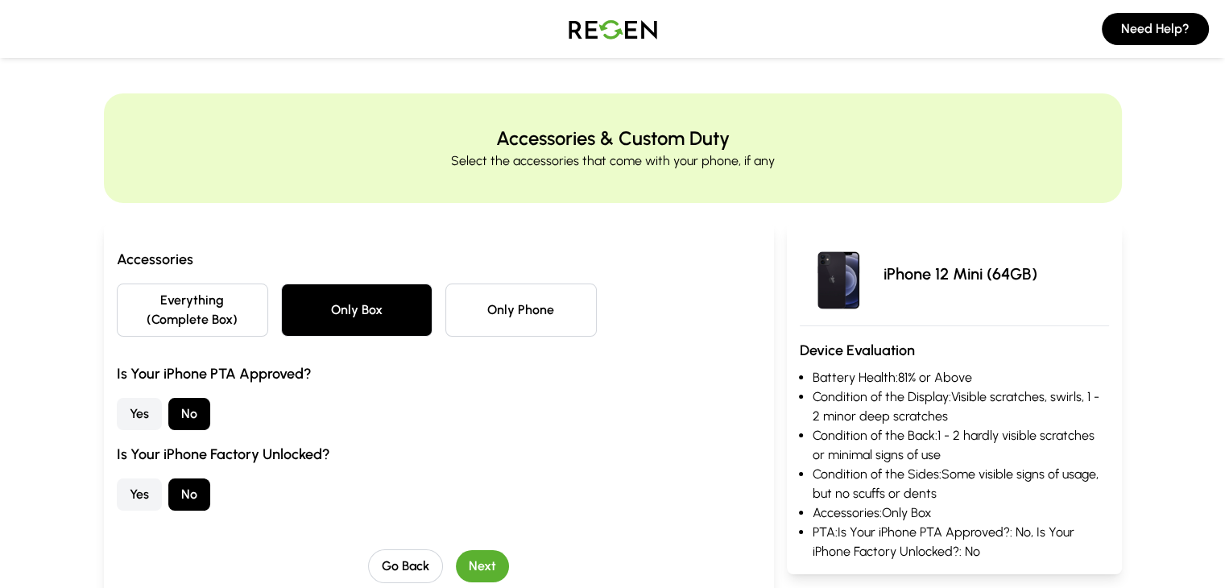
click at [456, 550] on button "Next" at bounding box center [482, 566] width 53 height 32
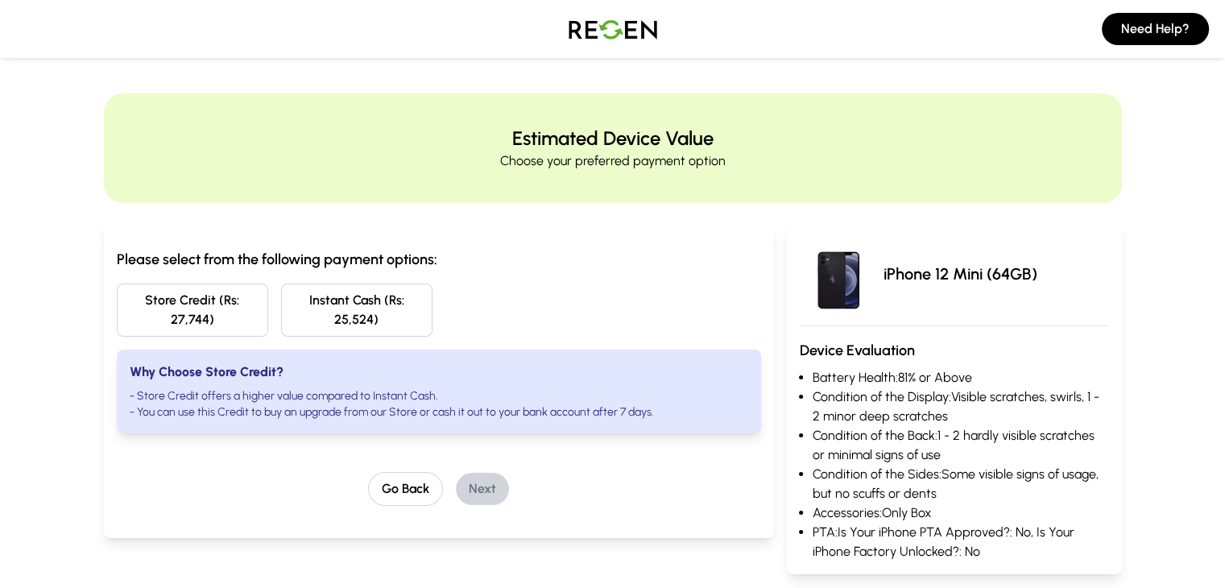
click at [608, 39] on img at bounding box center [613, 28] width 113 height 45
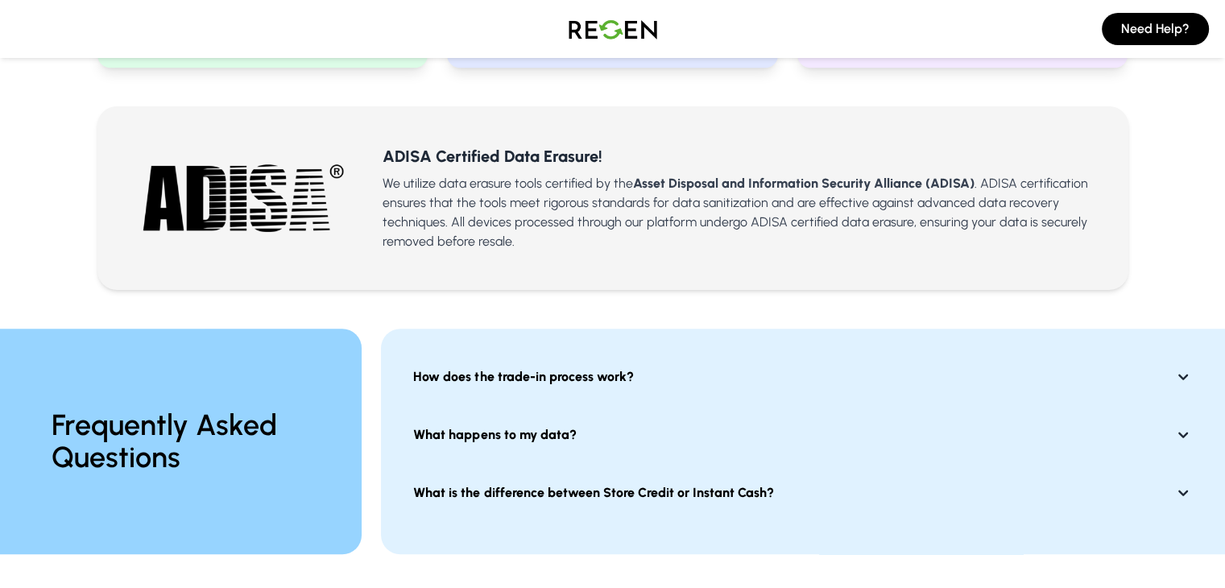
scroll to position [978, 0]
